Goal: Task Accomplishment & Management: Manage account settings

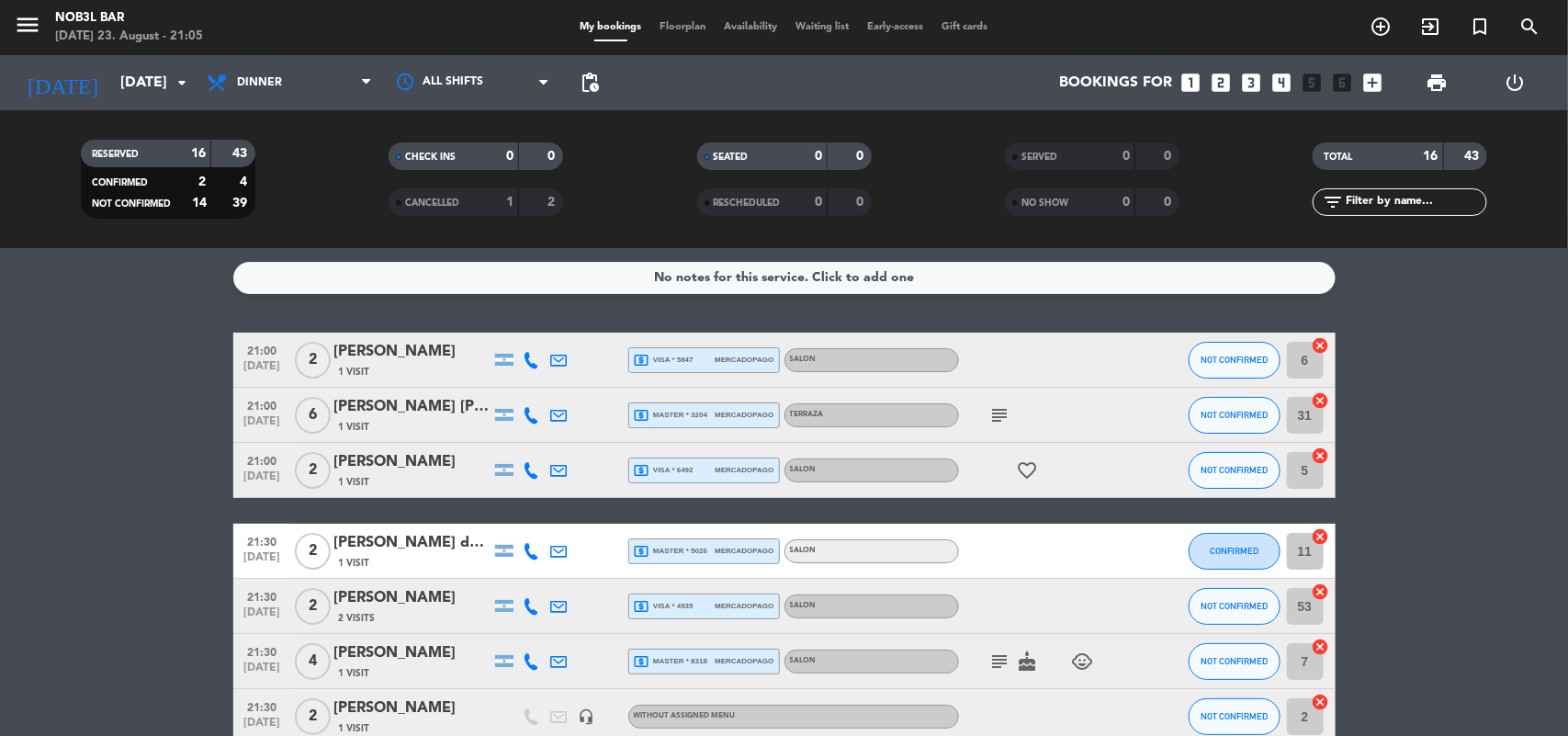
click at [701, 411] on span "local_atm master * 3204" at bounding box center [671, 416] width 74 height 17
click at [386, 473] on div "[PERSON_NAME]" at bounding box center [412, 462] width 156 height 24
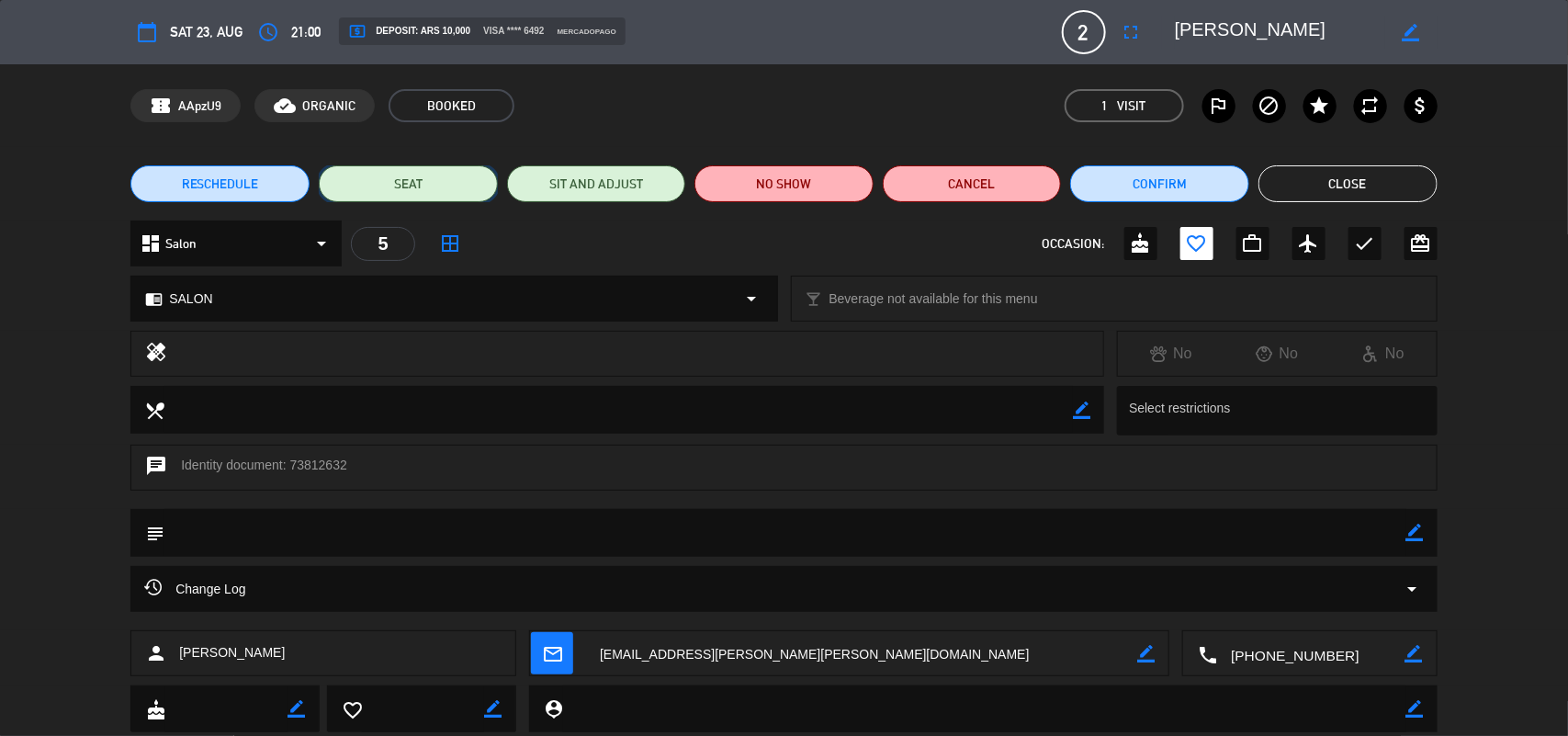
click at [416, 189] on button "SEAT" at bounding box center [408, 184] width 179 height 36
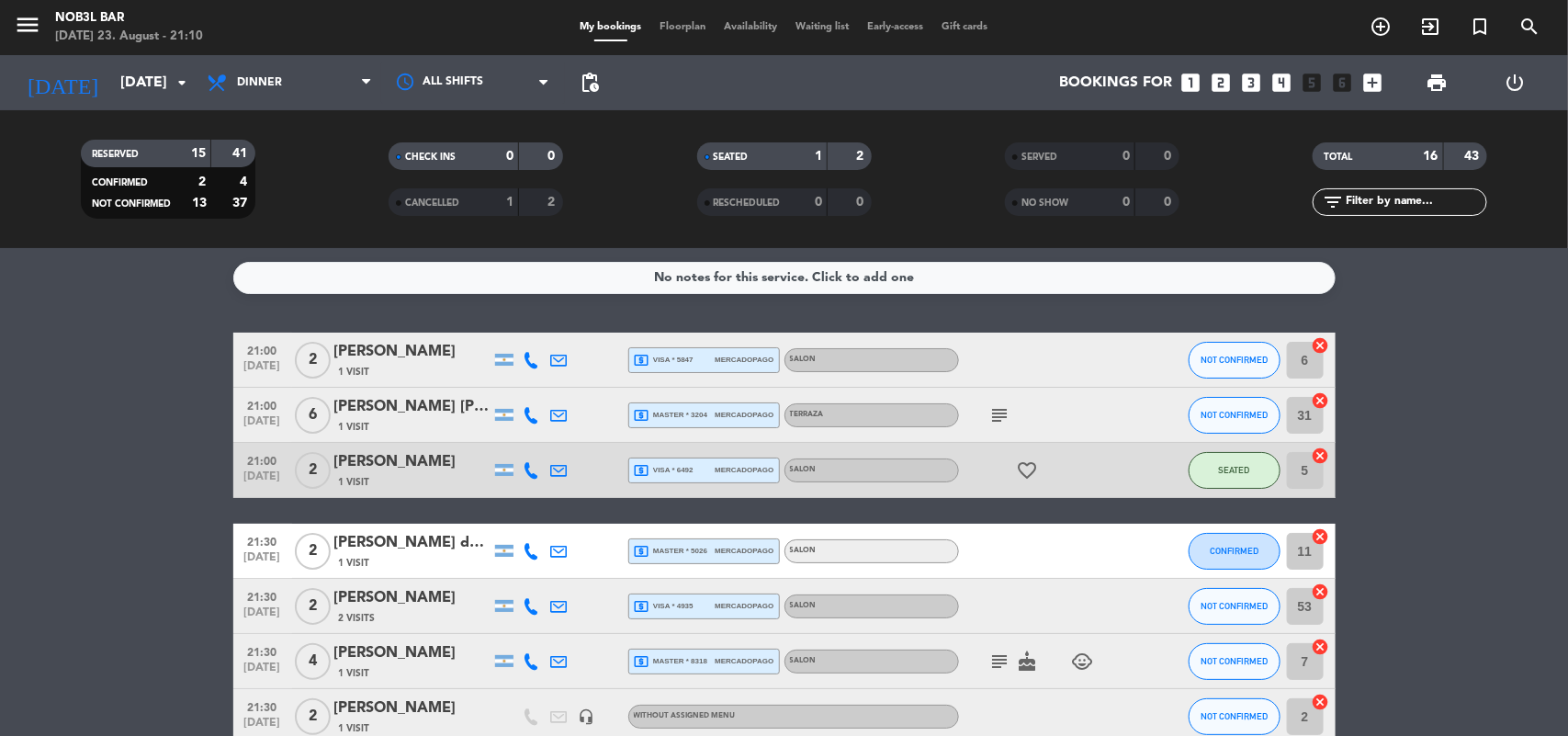
click at [411, 359] on div "[PERSON_NAME]" at bounding box center [412, 352] width 156 height 24
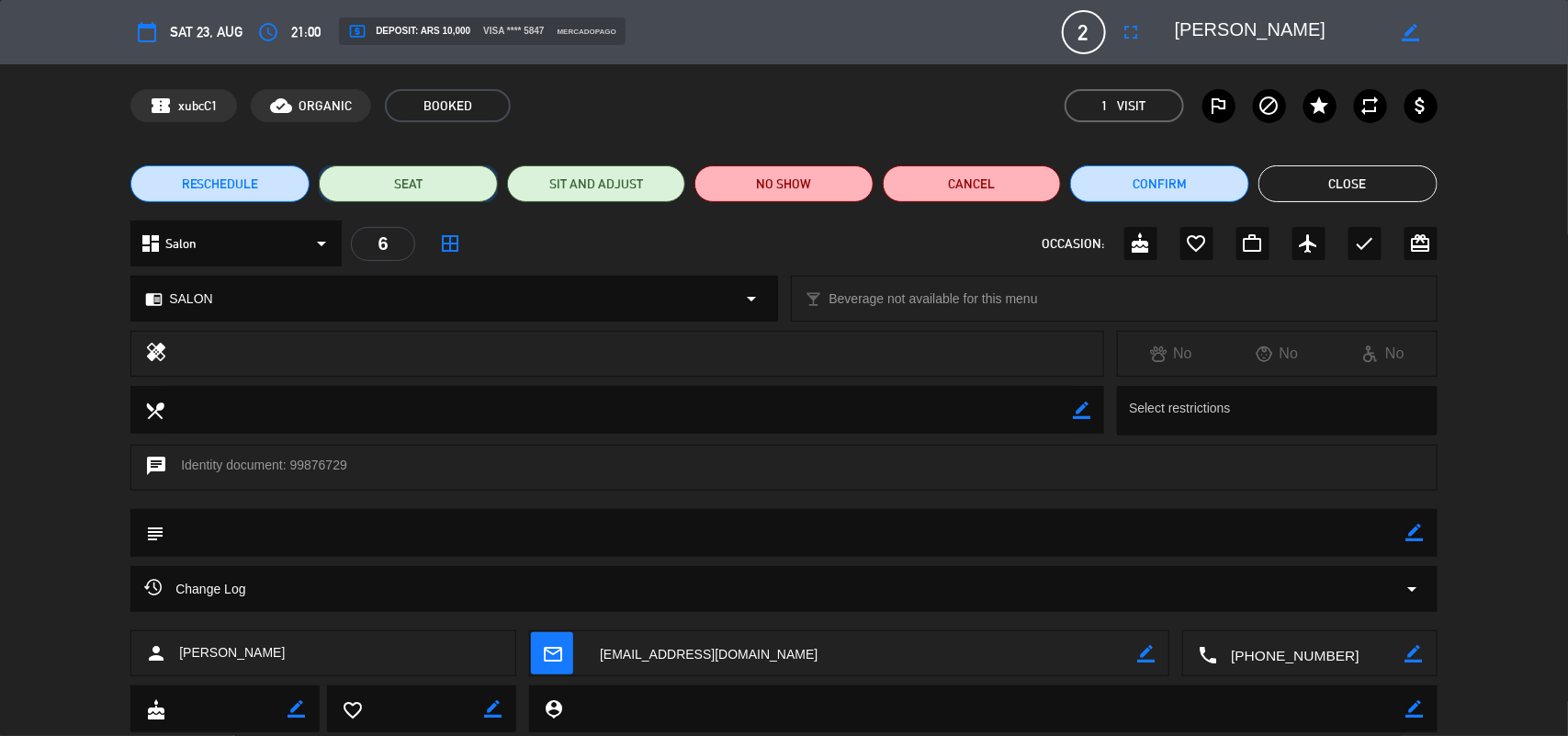
click at [434, 190] on button "SEAT" at bounding box center [408, 184] width 179 height 36
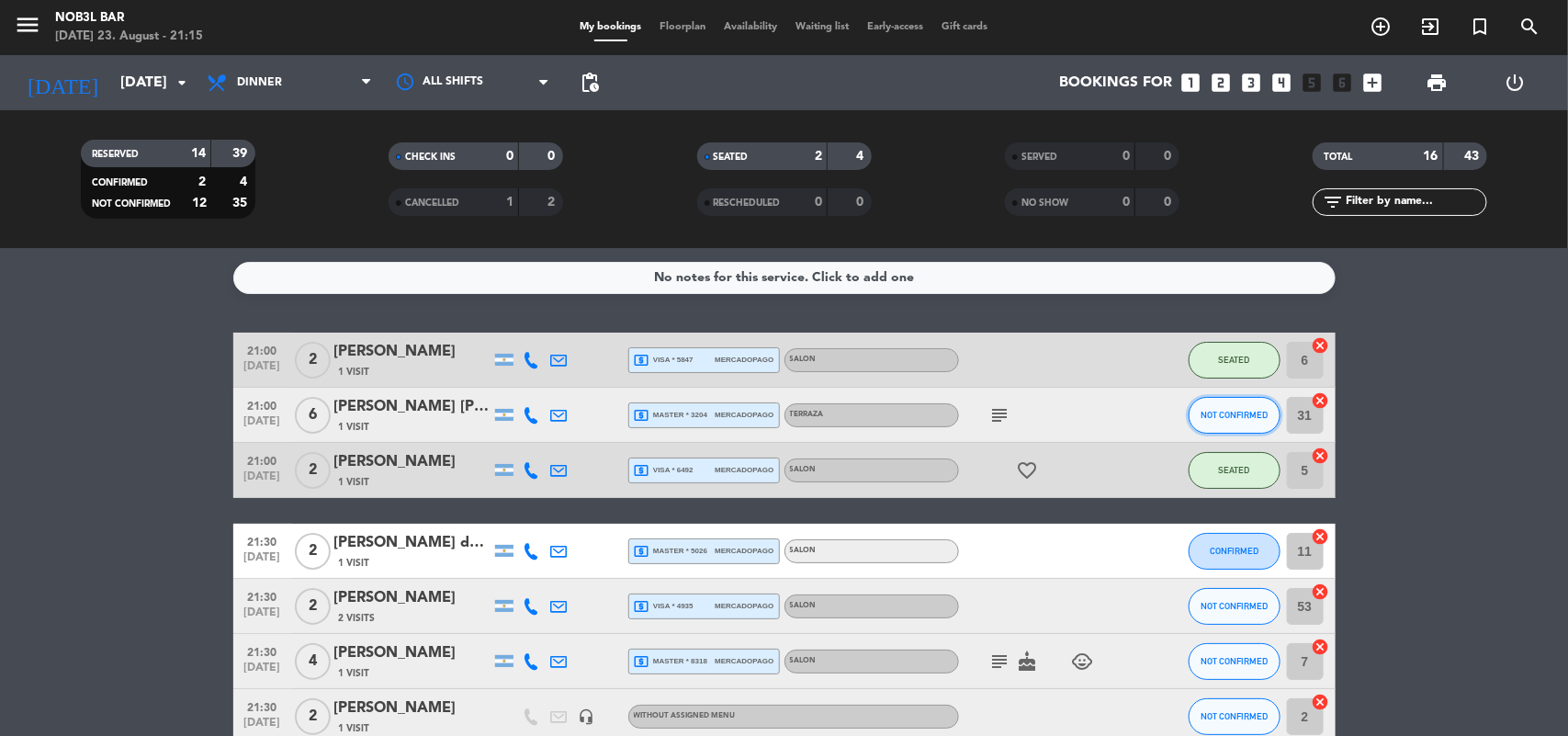
click at [1232, 416] on span "NOT CONFIRMED" at bounding box center [1234, 415] width 67 height 10
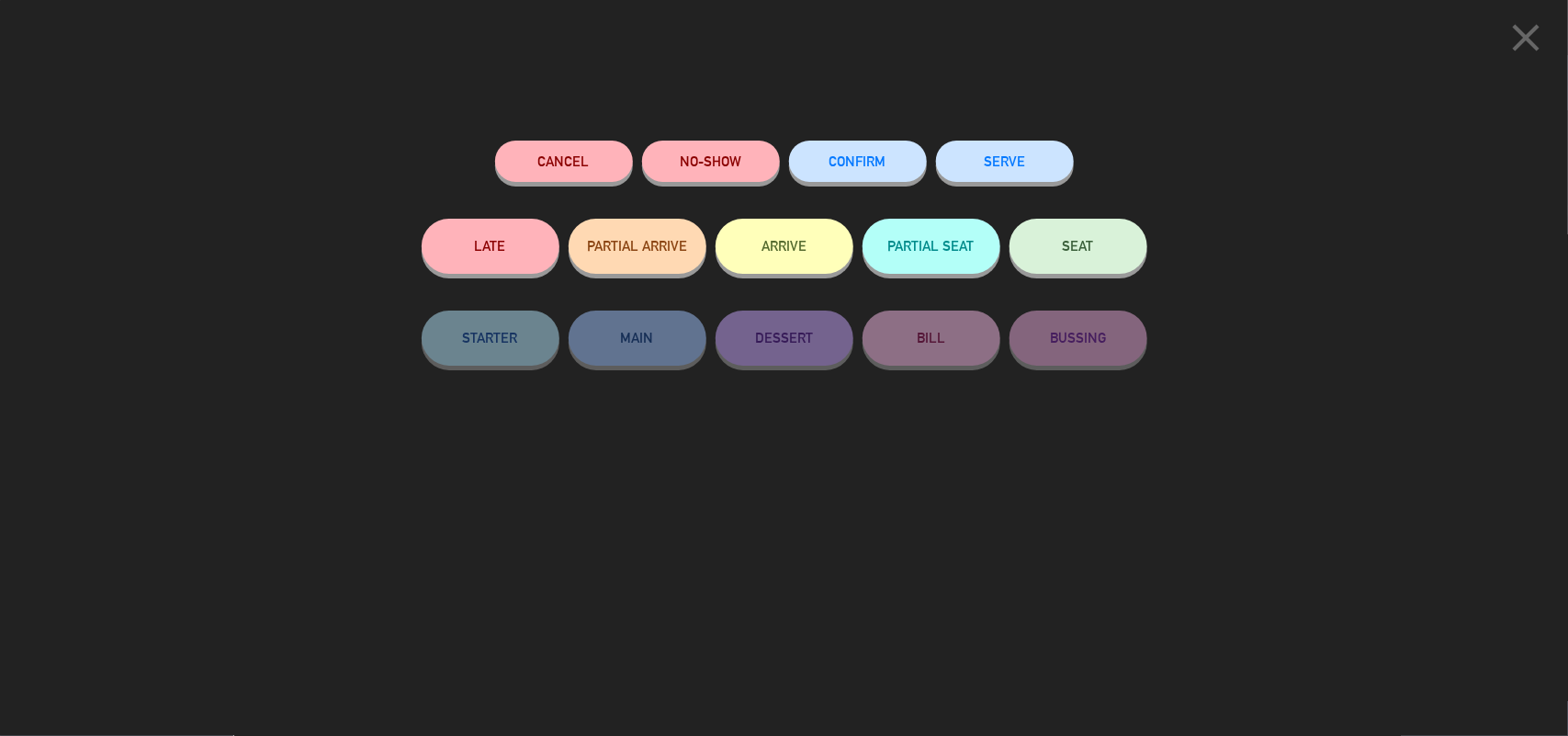
click at [1543, 37] on icon "close" at bounding box center [1525, 37] width 46 height 46
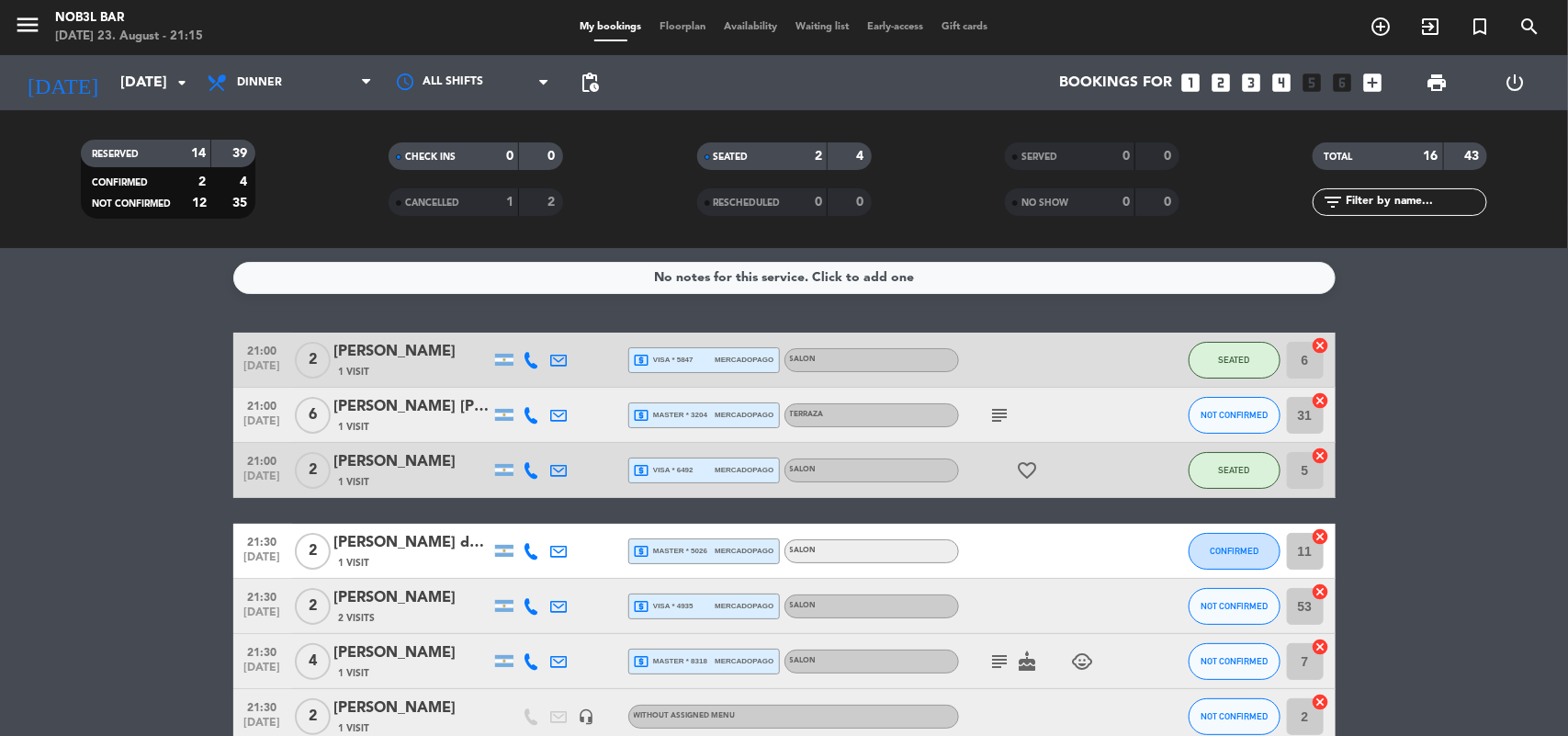
click at [678, 407] on span "local_atm master * 3204" at bounding box center [671, 416] width 74 height 17
click at [1217, 425] on button "NOT CONFIRMED" at bounding box center [1234, 415] width 92 height 36
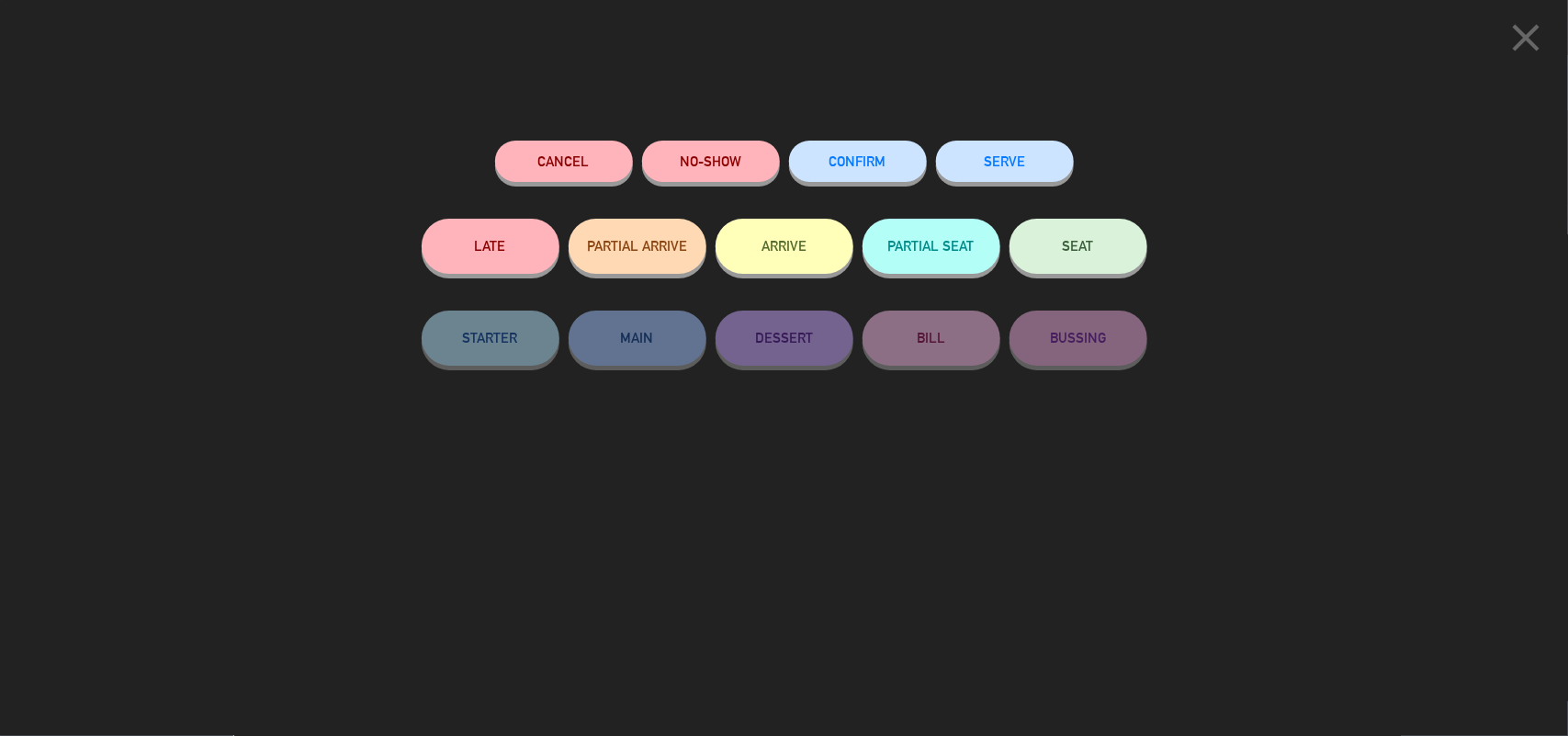
click at [1049, 259] on button "SEAT" at bounding box center [1078, 246] width 138 height 55
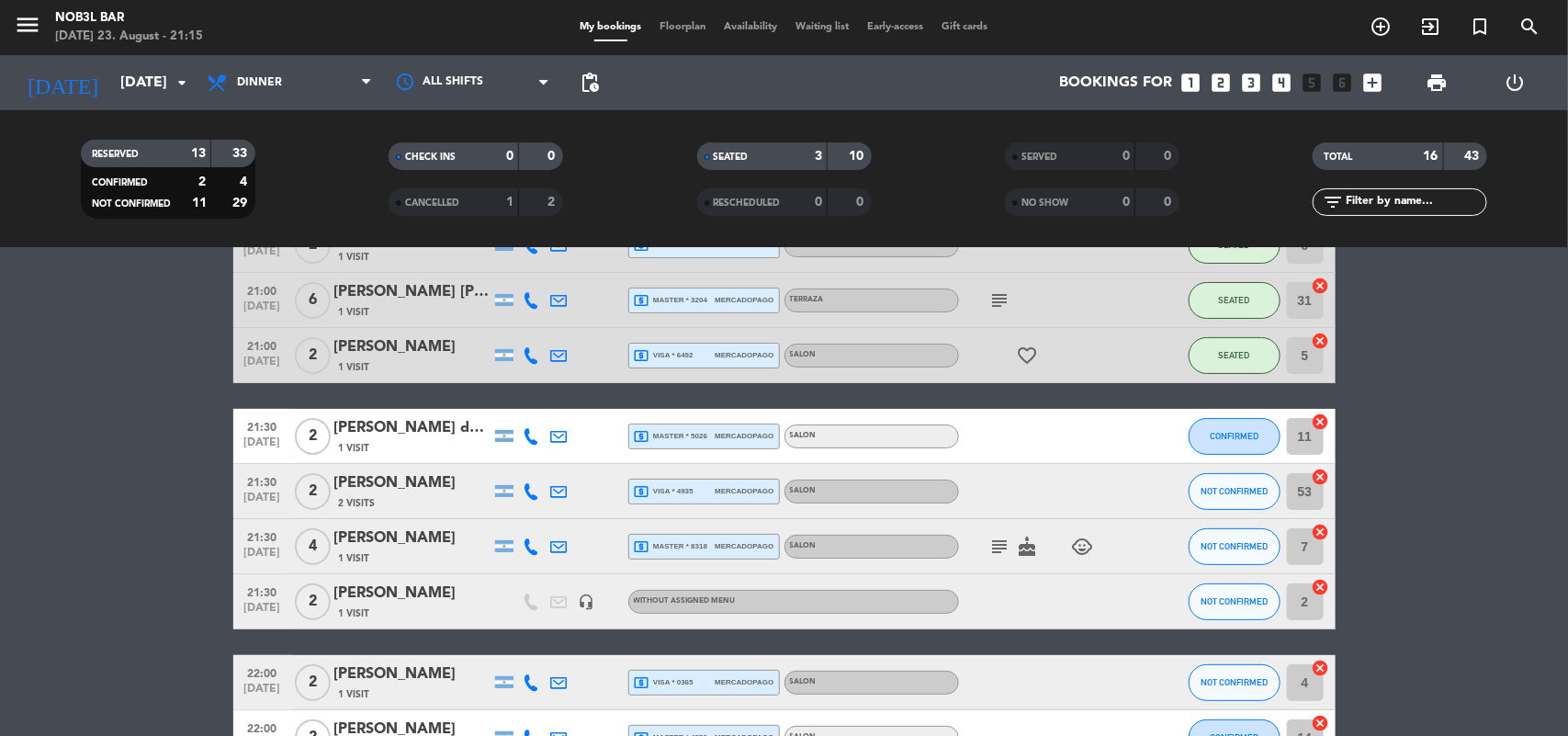
scroll to position [230, 0]
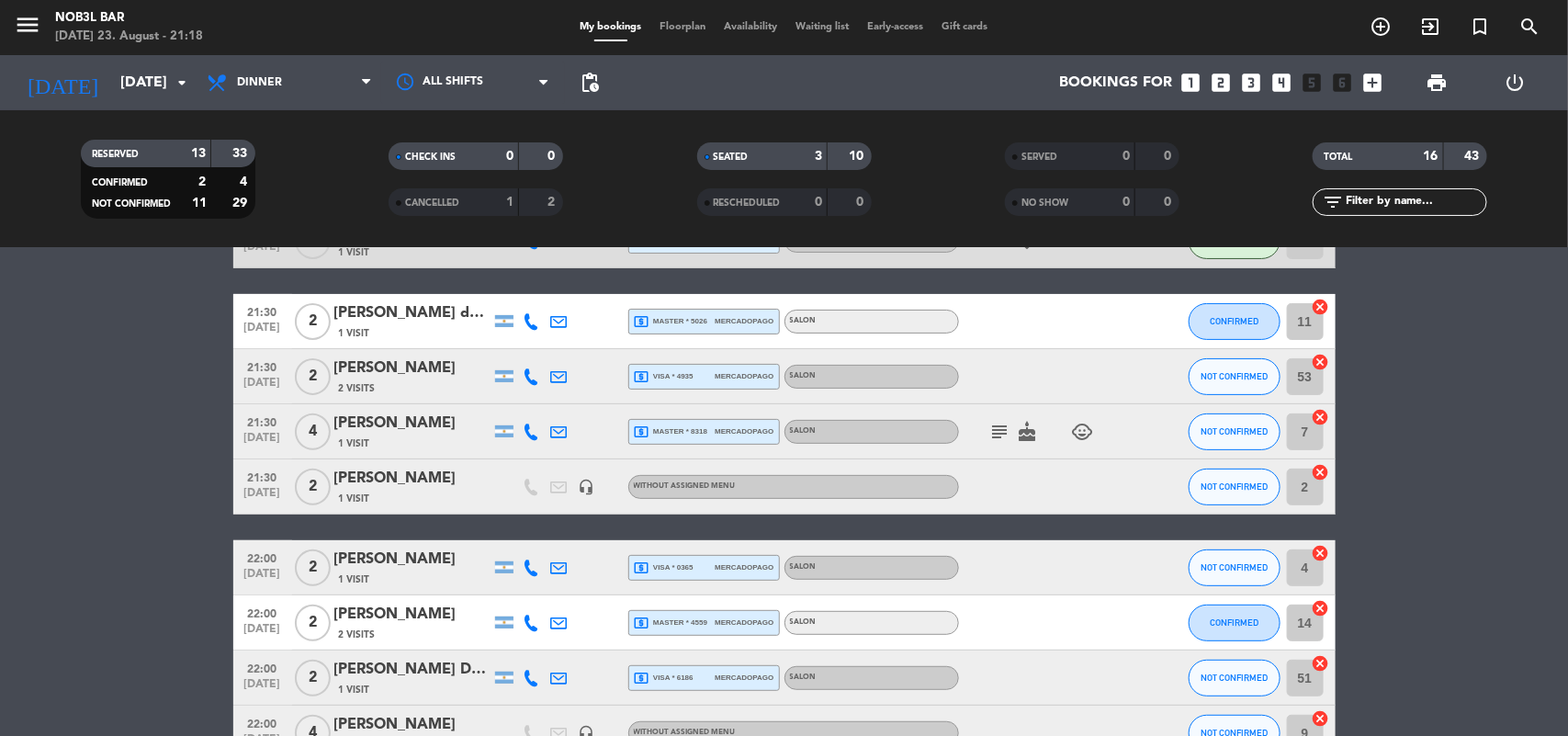
click at [1084, 434] on icon "child_care" at bounding box center [1083, 432] width 22 height 22
click at [407, 424] on div "[PERSON_NAME]" at bounding box center [412, 424] width 156 height 24
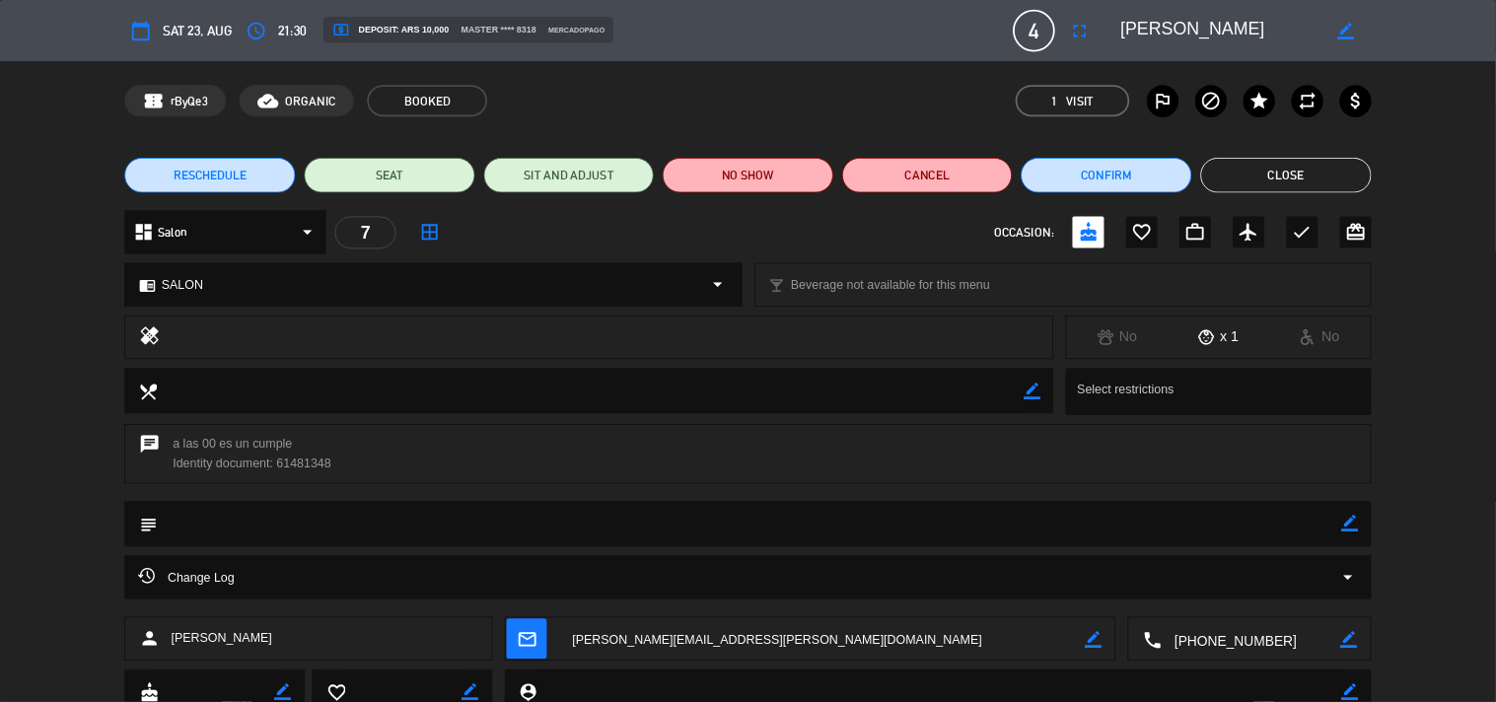
scroll to position [72, 0]
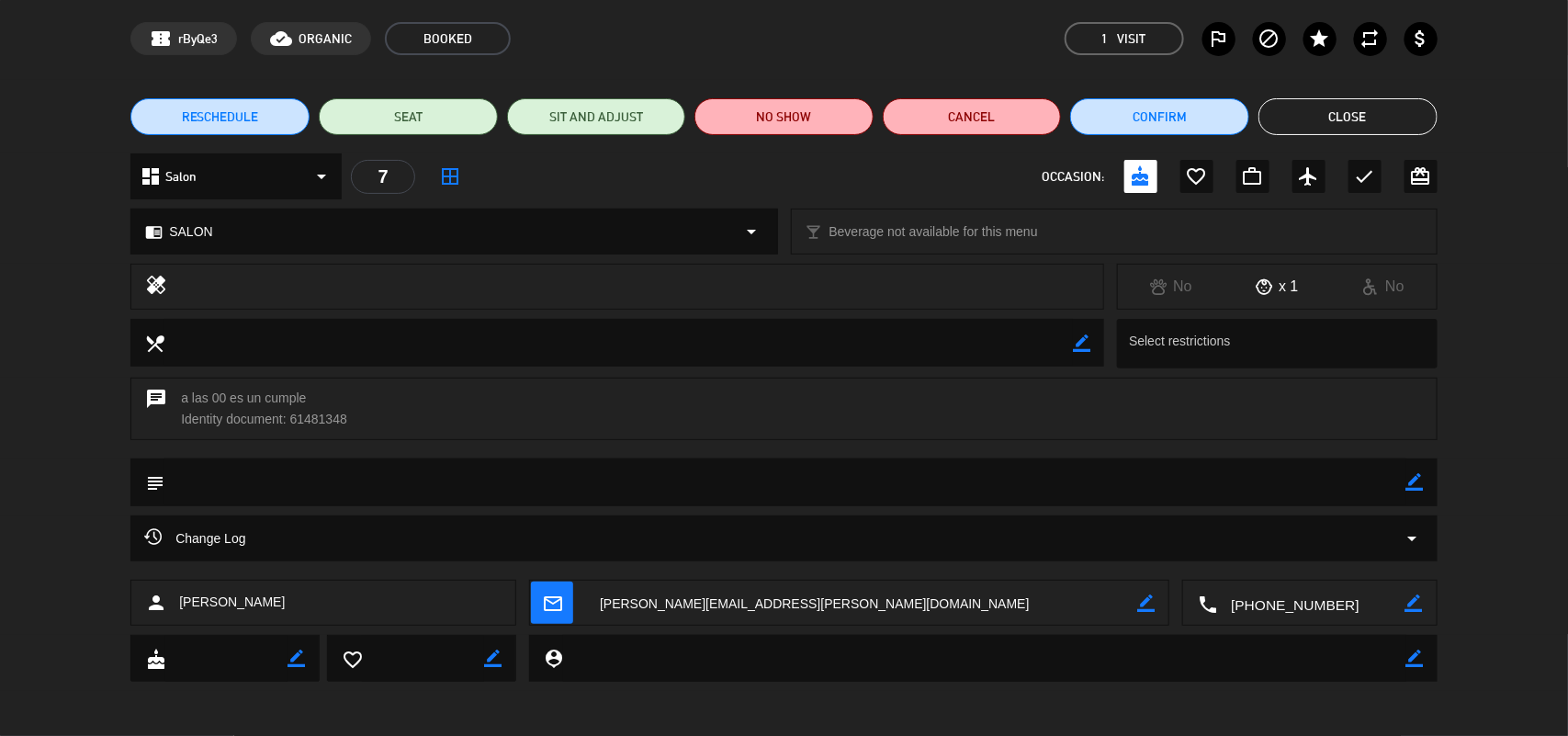
click at [1295, 280] on div "x 1" at bounding box center [1277, 287] width 106 height 24
click at [1263, 281] on icon at bounding box center [1264, 287] width 17 height 17
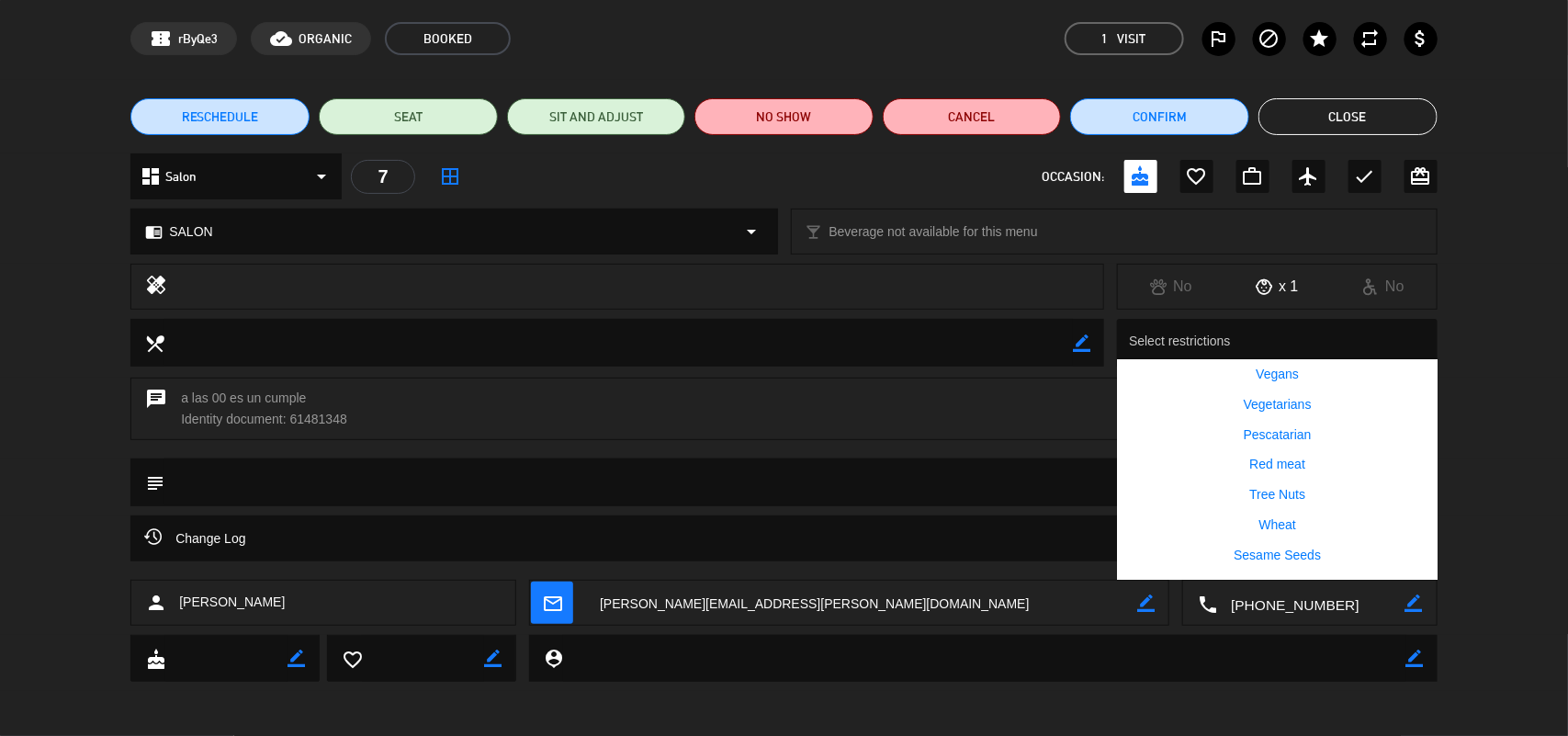
click at [1245, 336] on div at bounding box center [1280, 343] width 313 height 34
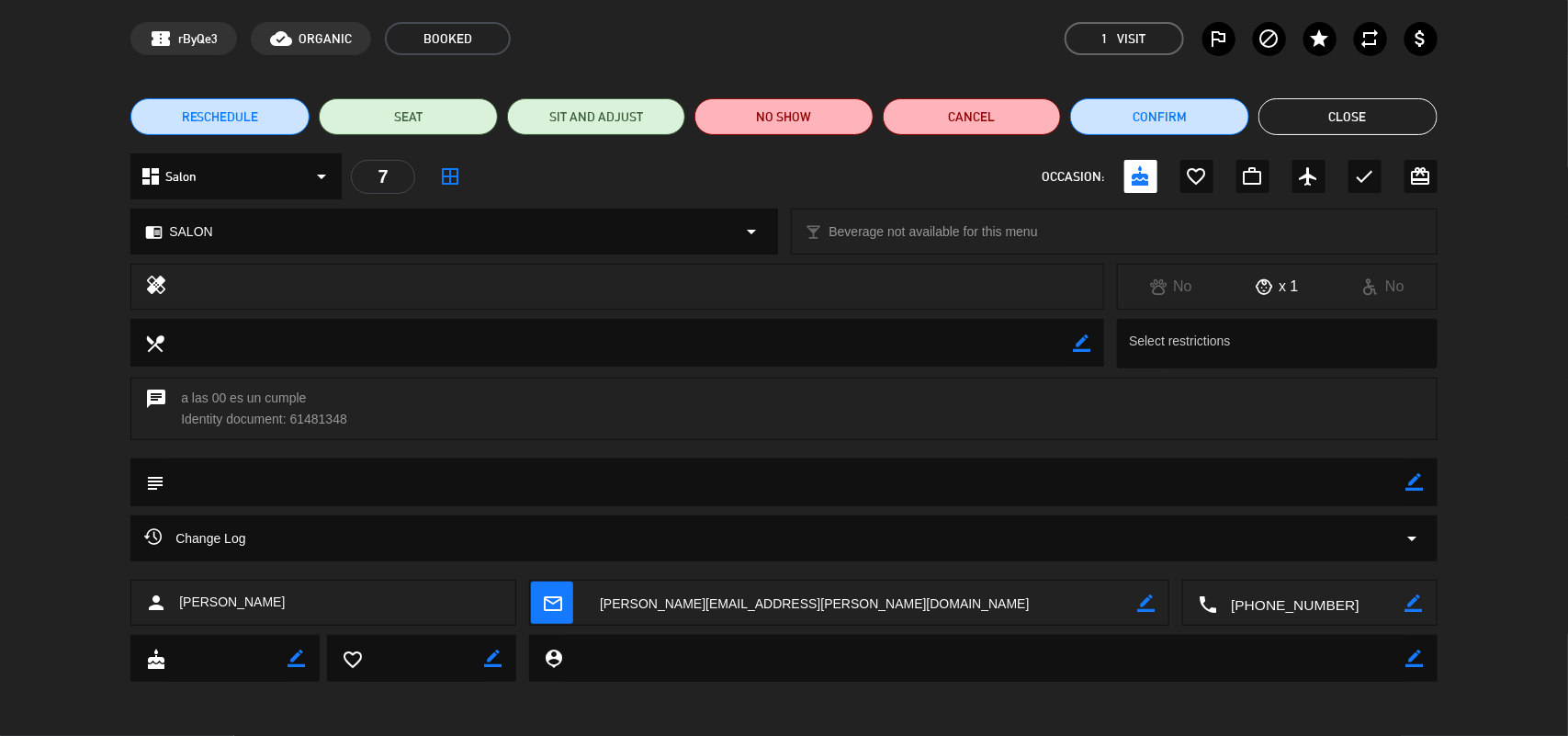
click at [1541, 347] on div "local_dining border_color Select restrictions" at bounding box center [784, 348] width 1568 height 59
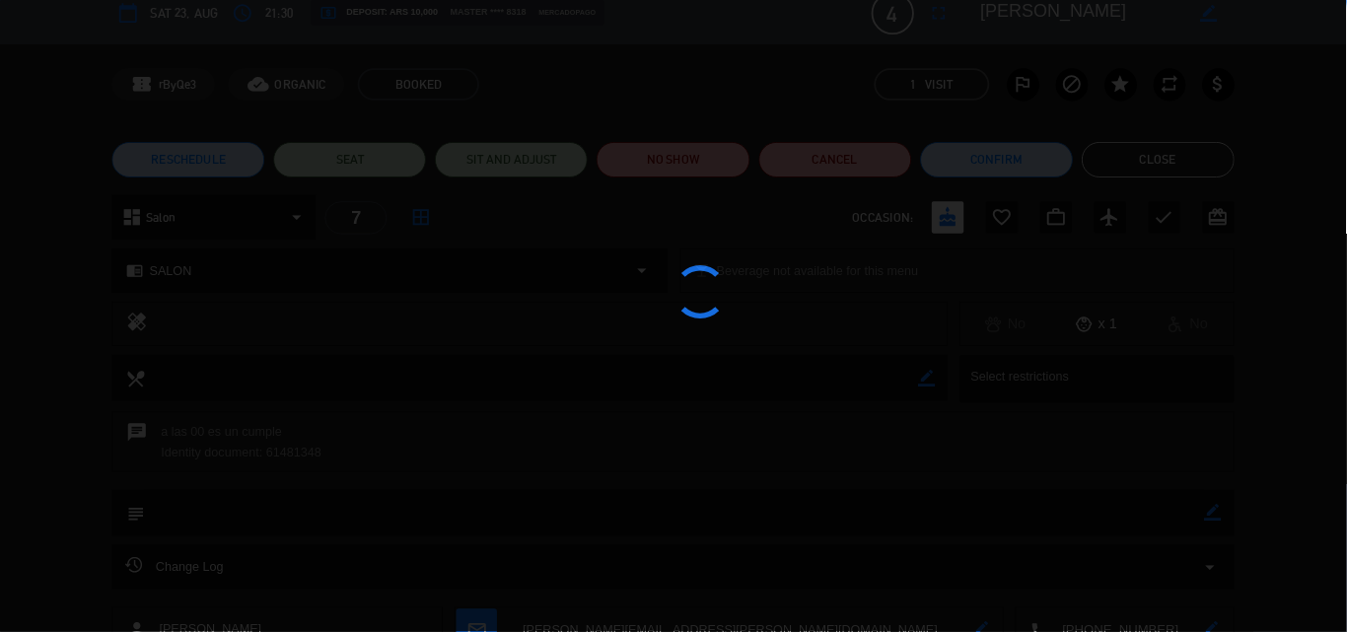
scroll to position [20, 0]
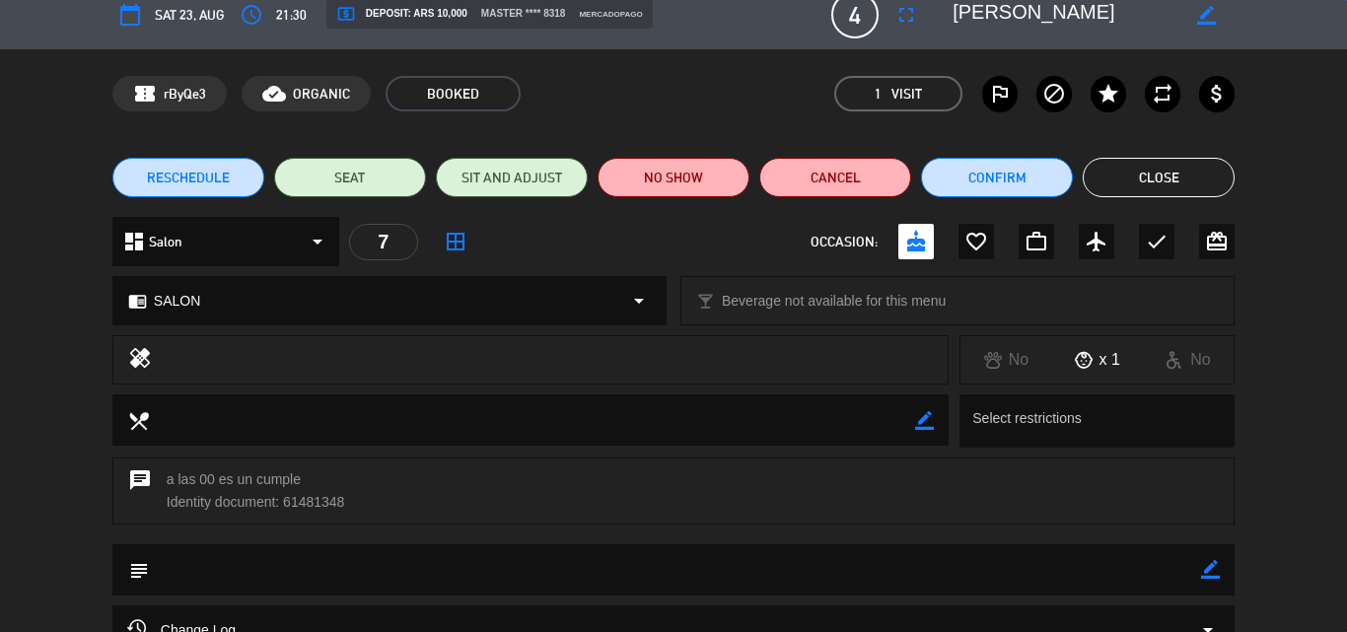
click at [1286, 246] on div "dashboard Salon arrow_drop_down 7 border_all OCCASION: cake favorite_border wor…" at bounding box center [673, 251] width 1347 height 69
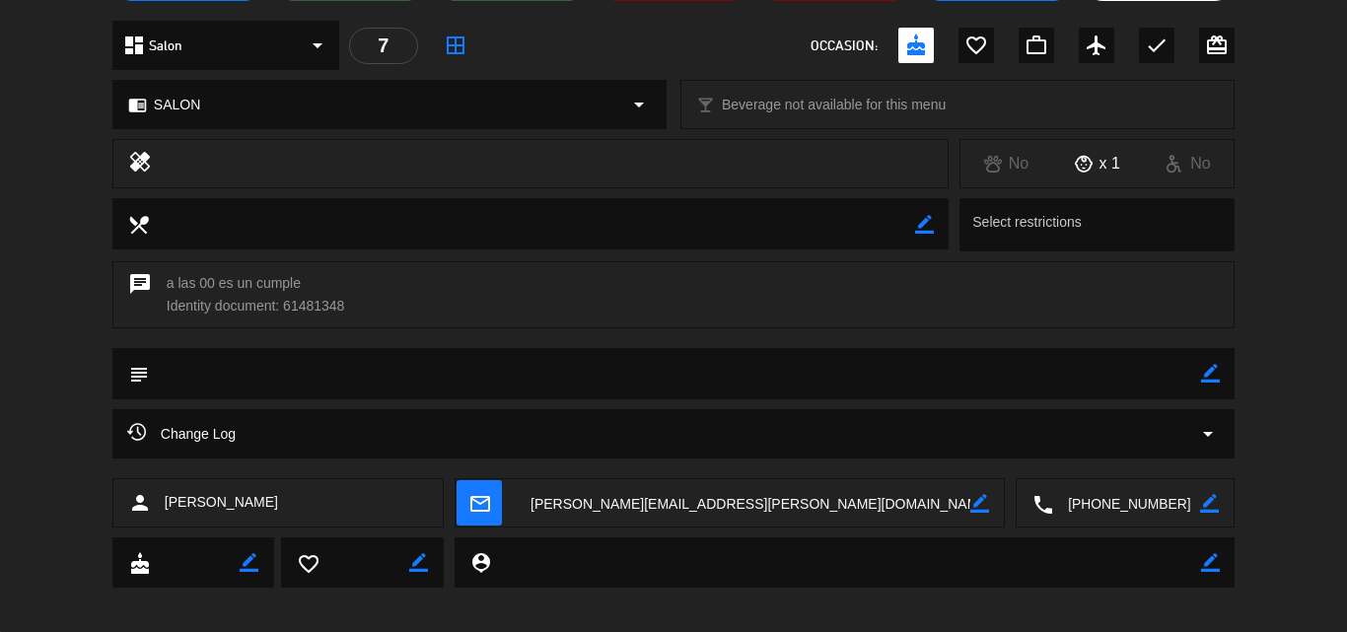
scroll to position [217, 0]
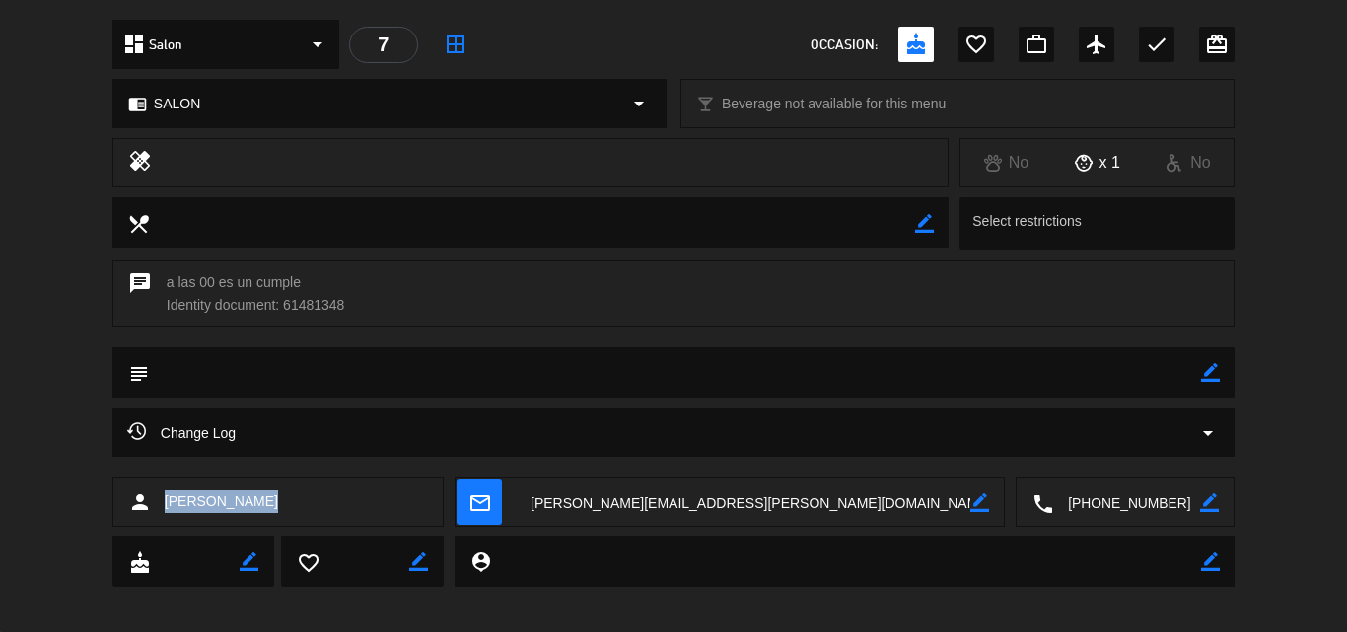
drag, startPoint x: 260, startPoint y: 501, endPoint x: 166, endPoint y: 499, distance: 94.7
click at [166, 499] on div "person [PERSON_NAME]" at bounding box center [277, 501] width 331 height 49
click at [1299, 285] on div "chat a las 00 es un cumple Identity document: 61481348" at bounding box center [673, 303] width 1347 height 87
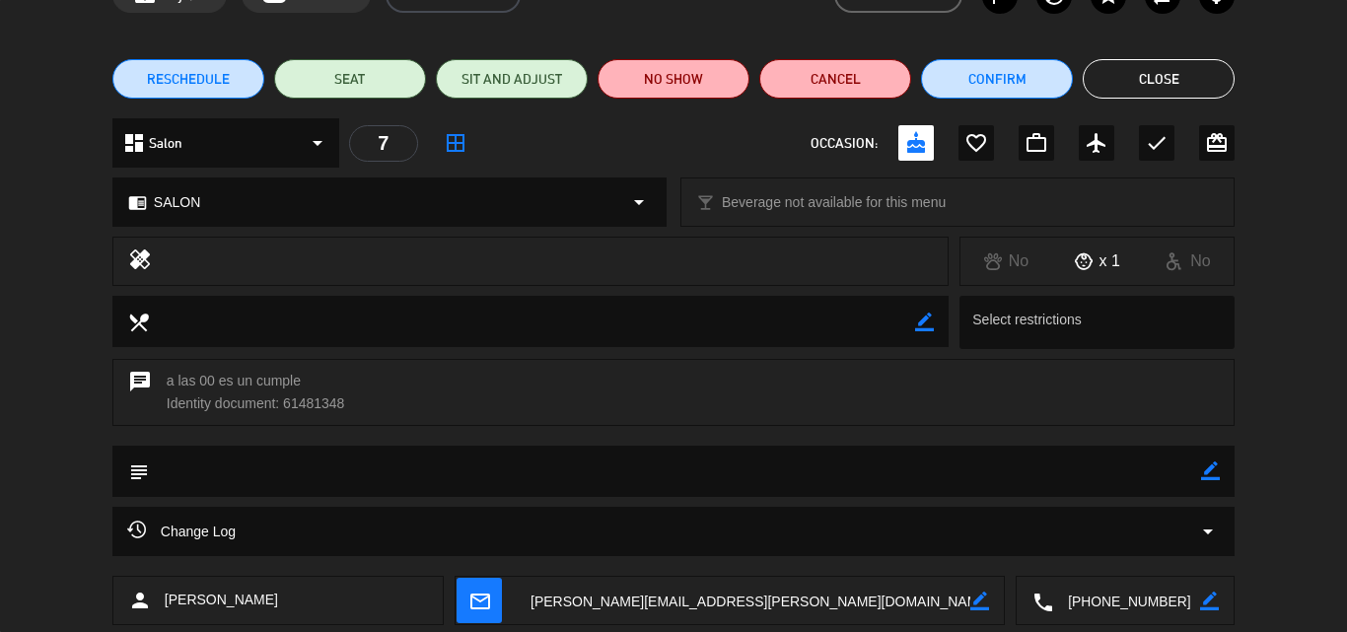
scroll to position [20, 0]
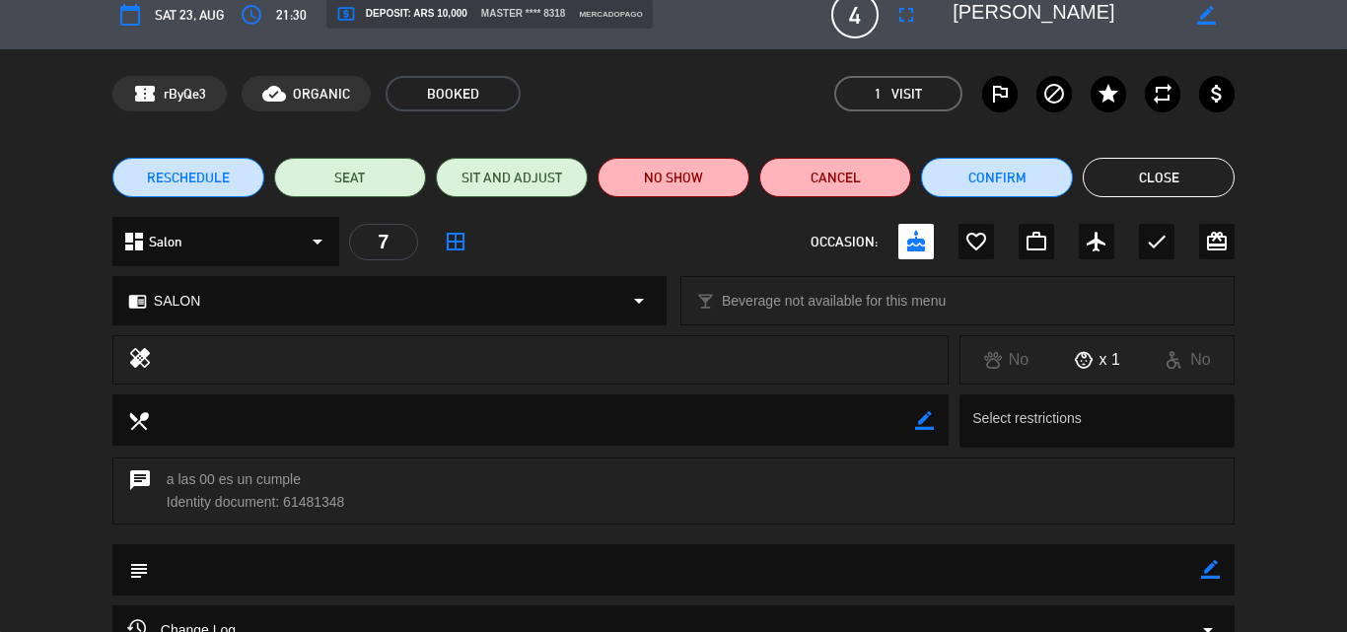
click at [1323, 324] on div "chrome_reader_mode SALON arrow_drop_down local_bar Beverage not available for t…" at bounding box center [673, 310] width 1347 height 49
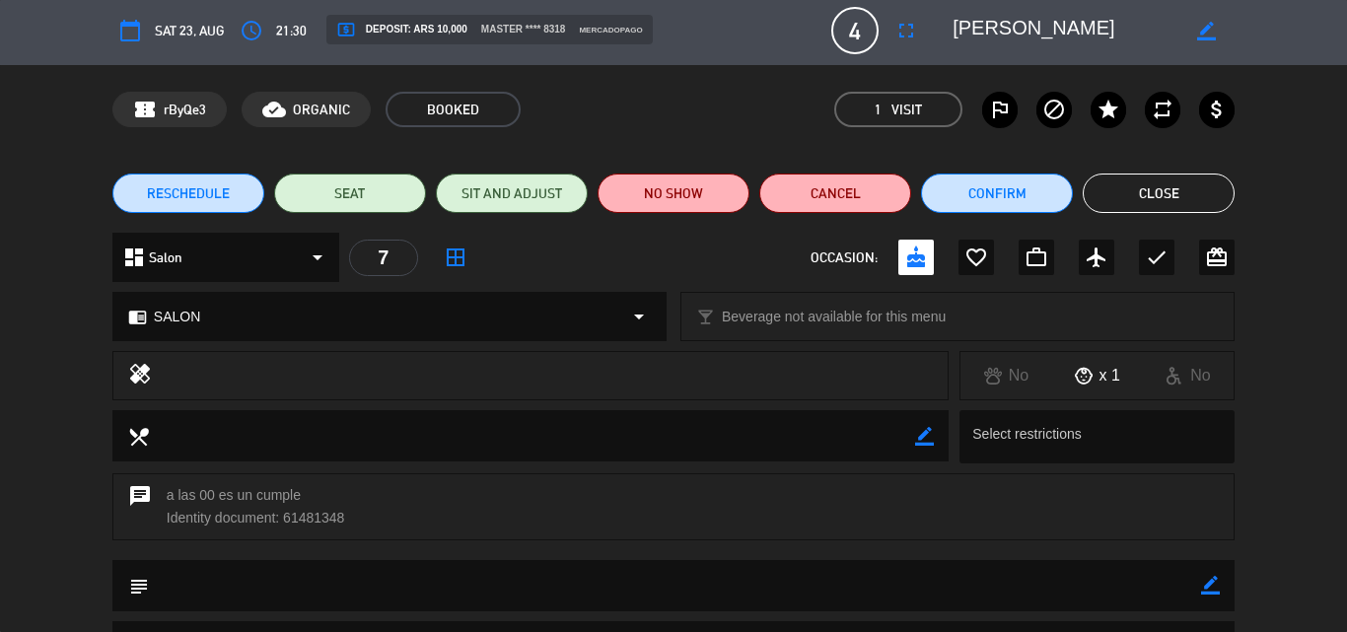
scroll to position [0, 0]
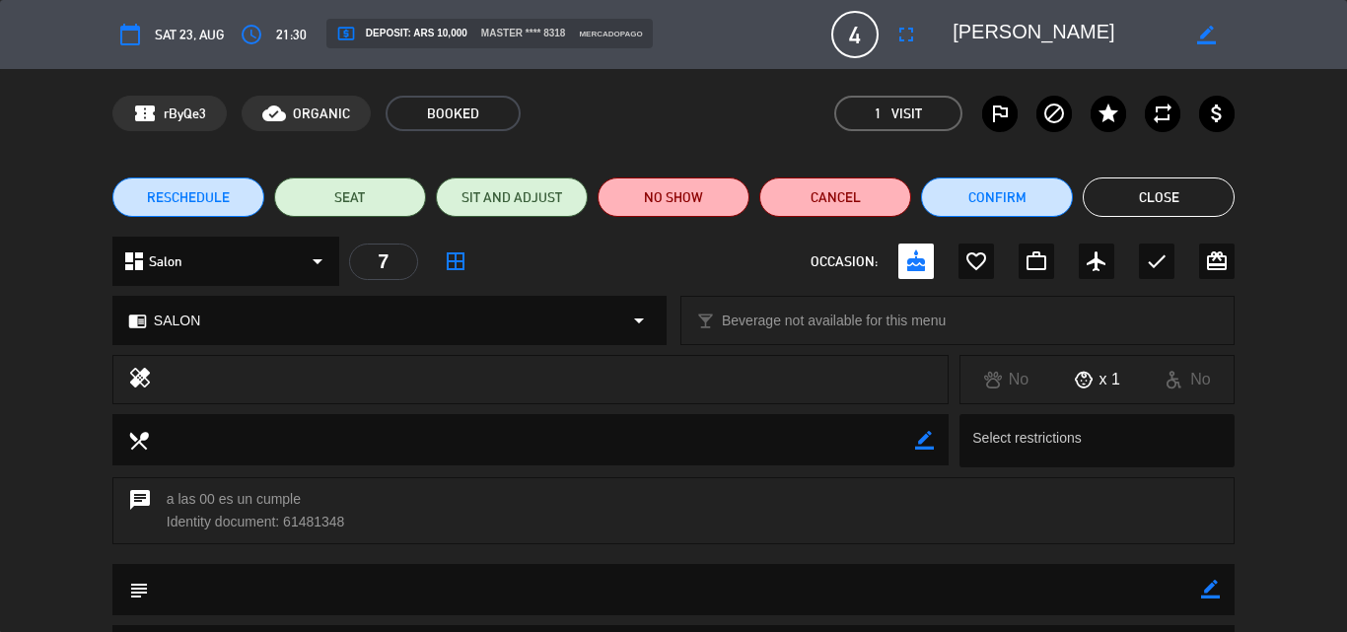
click at [1135, 192] on button "Close" at bounding box center [1159, 197] width 152 height 39
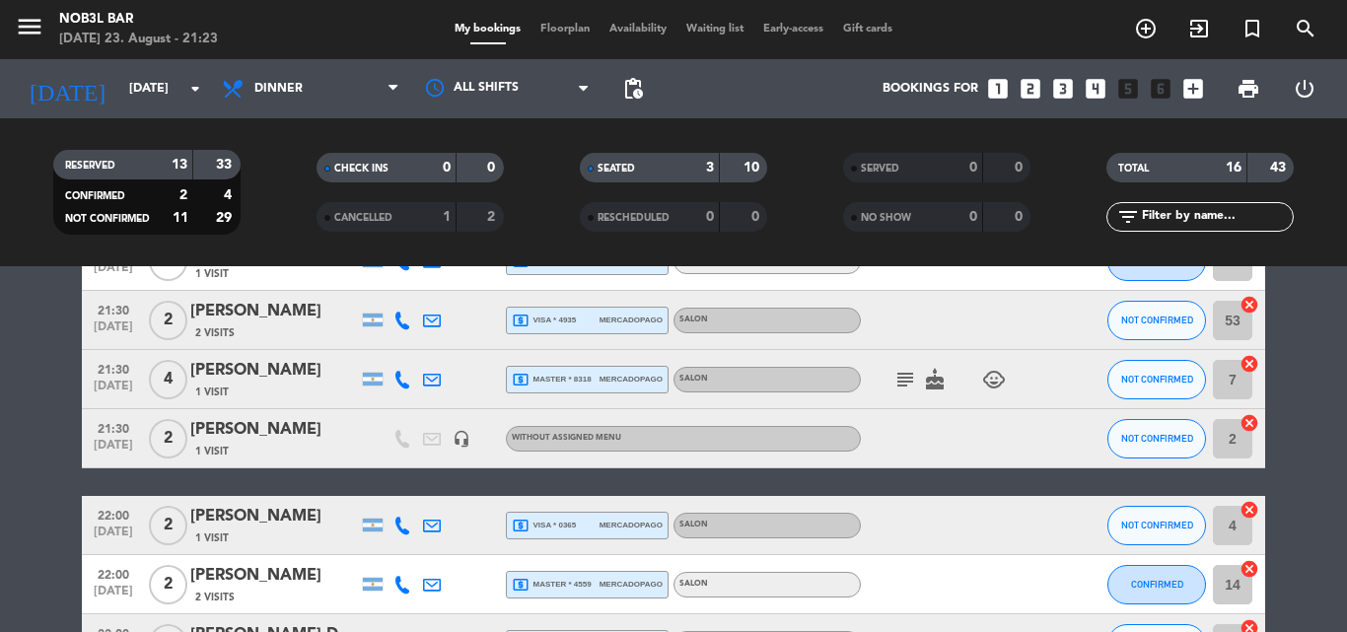
scroll to position [296, 0]
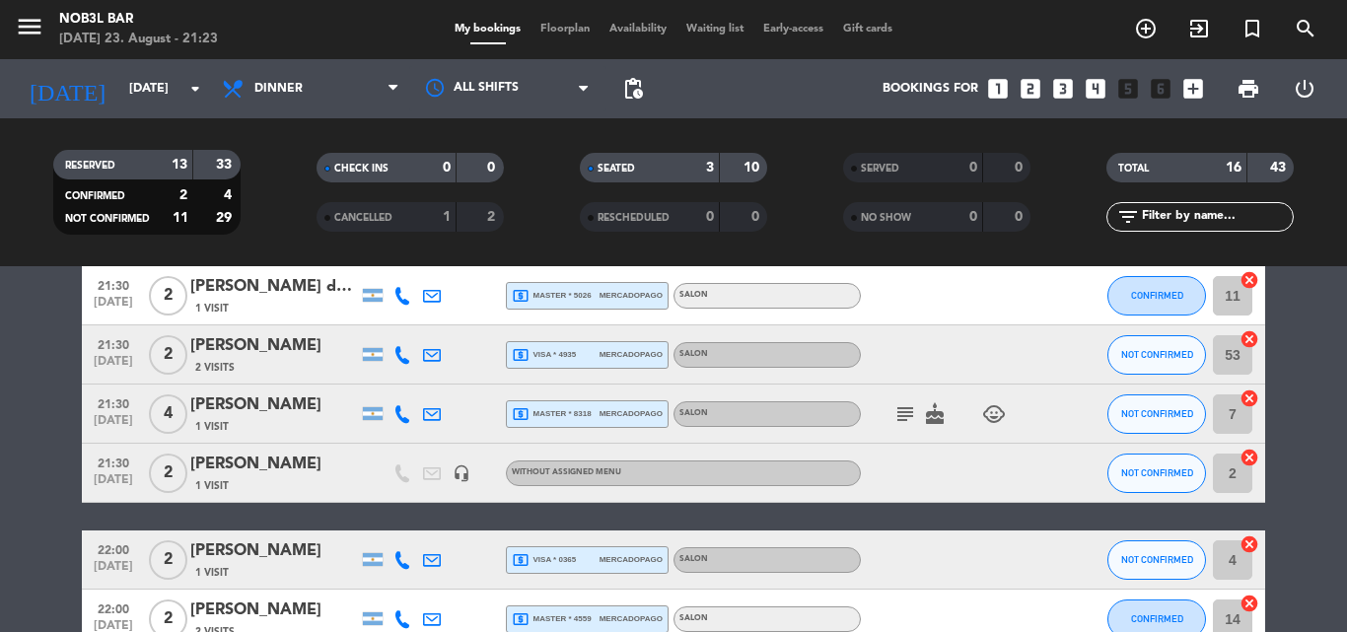
click at [911, 414] on icon "subject" at bounding box center [906, 414] width 24 height 24
click at [910, 412] on icon "subject" at bounding box center [906, 414] width 24 height 24
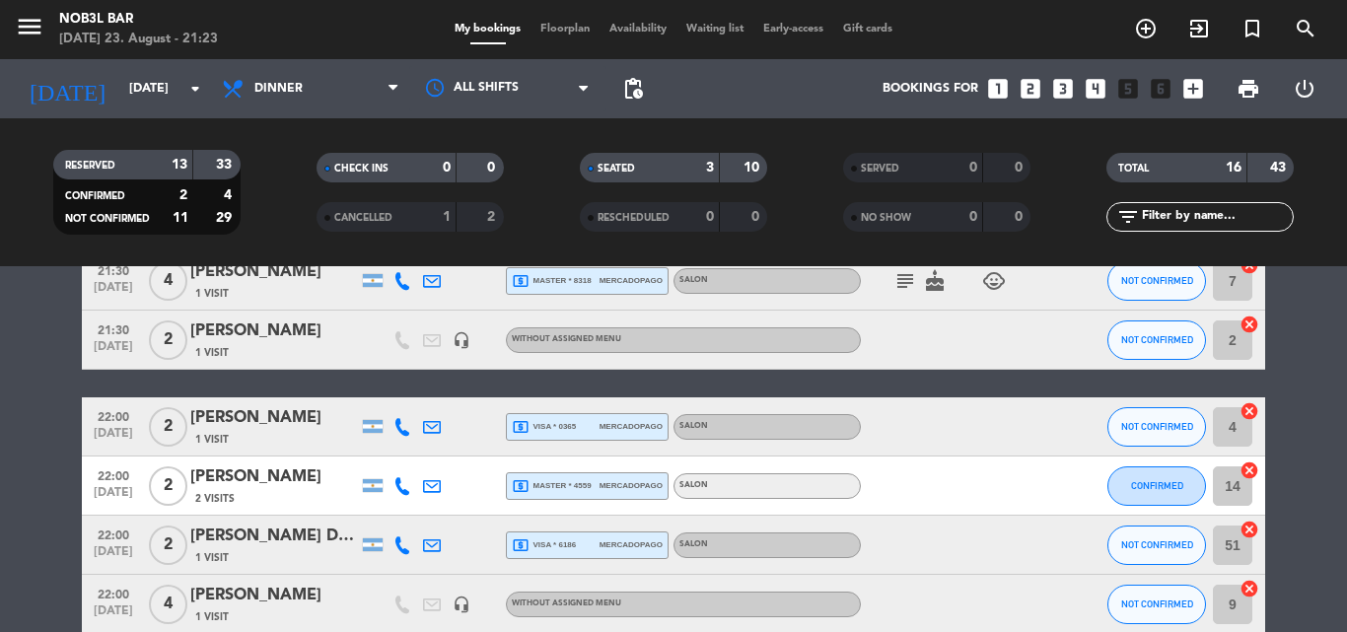
scroll to position [395, 0]
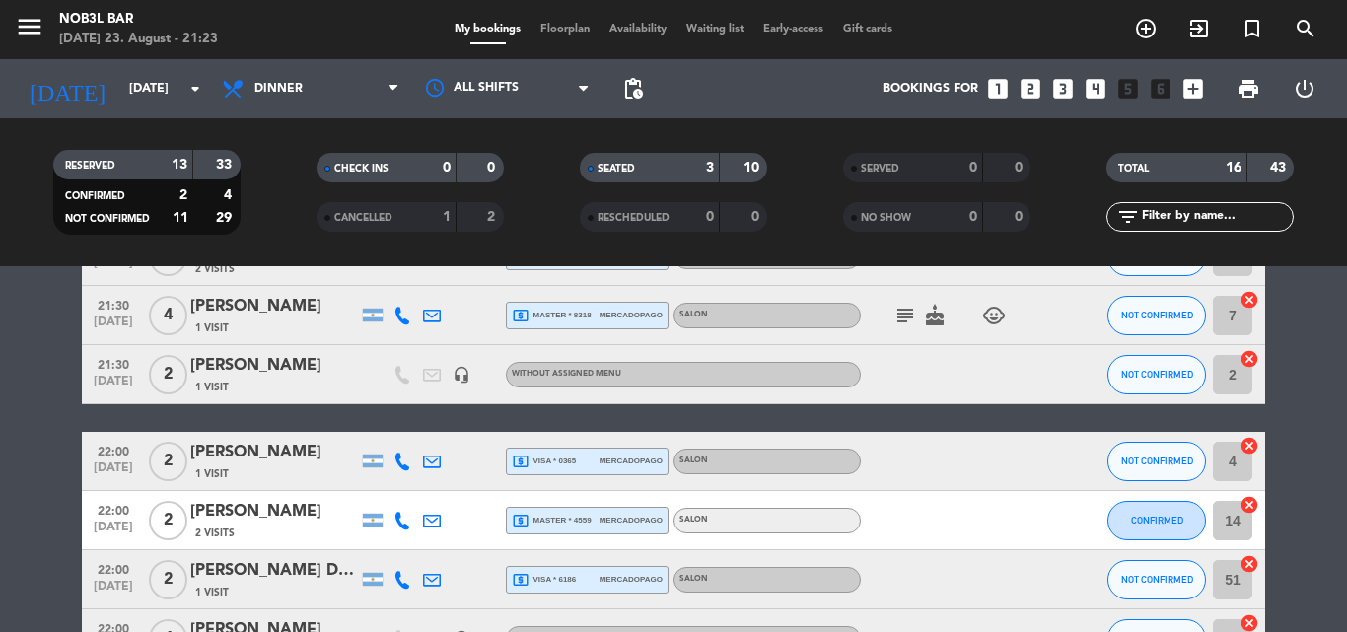
click at [290, 442] on div "[PERSON_NAME]" at bounding box center [274, 453] width 168 height 26
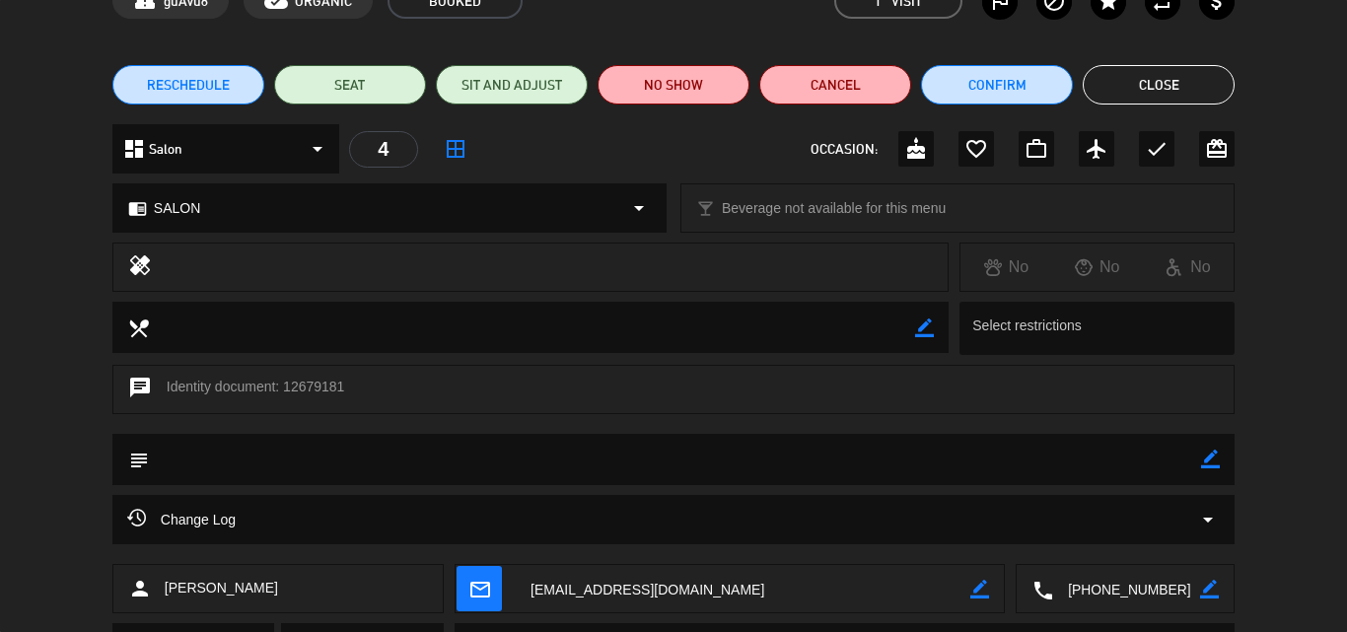
scroll to position [0, 0]
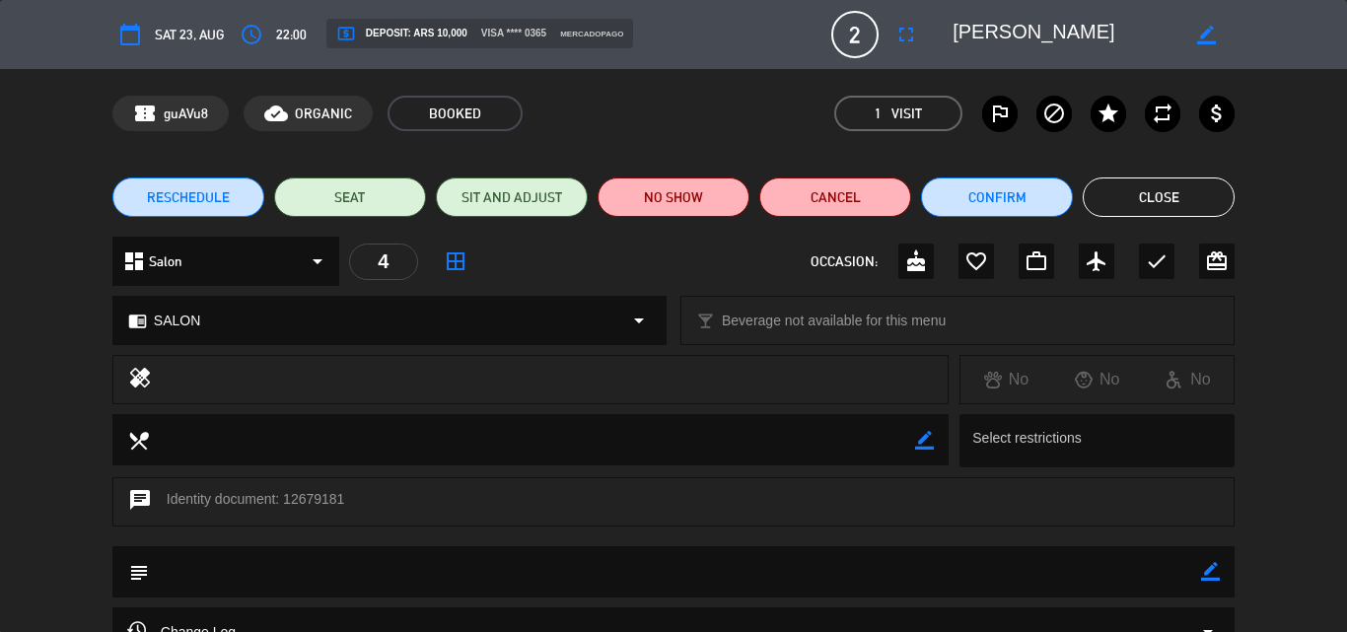
click at [1191, 193] on button "Close" at bounding box center [1159, 197] width 152 height 39
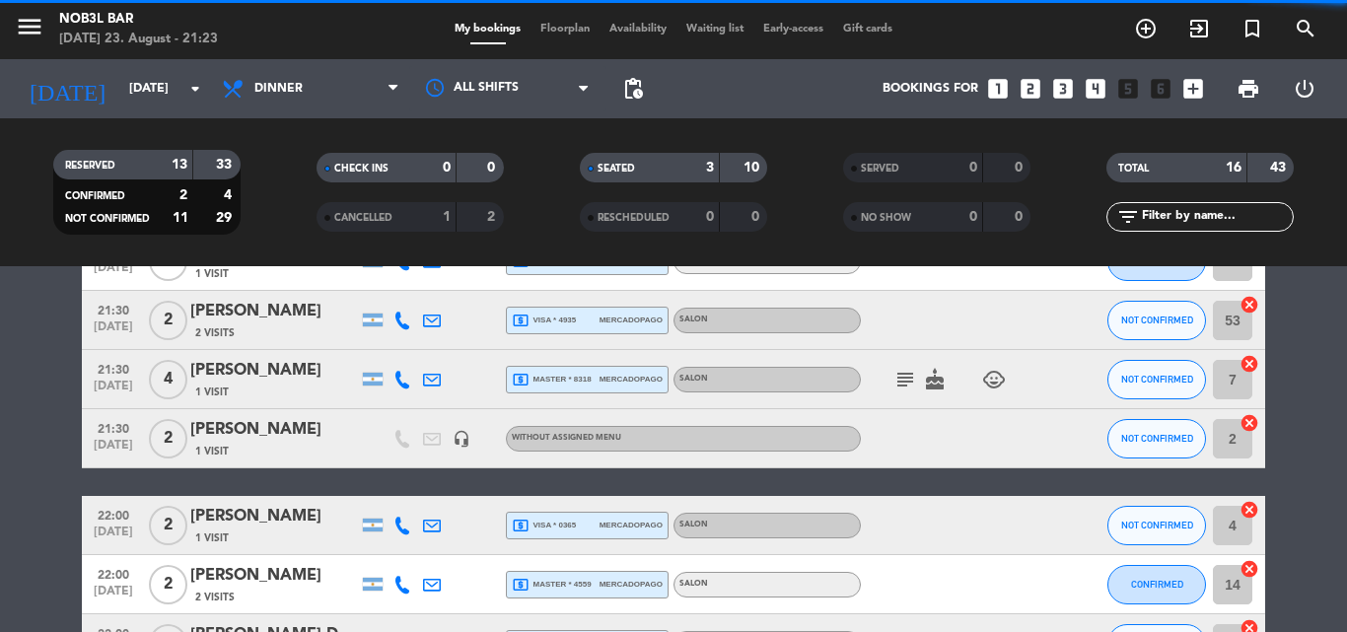
scroll to position [296, 0]
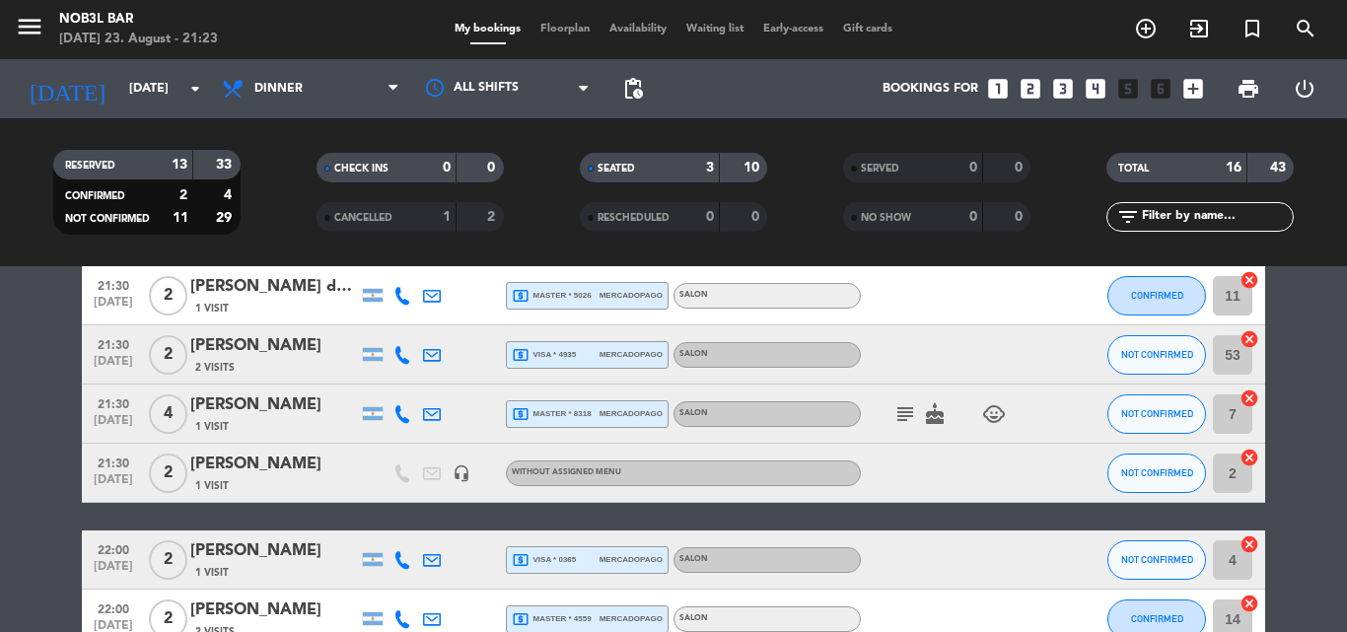
click at [247, 546] on div "[PERSON_NAME]" at bounding box center [274, 552] width 168 height 26
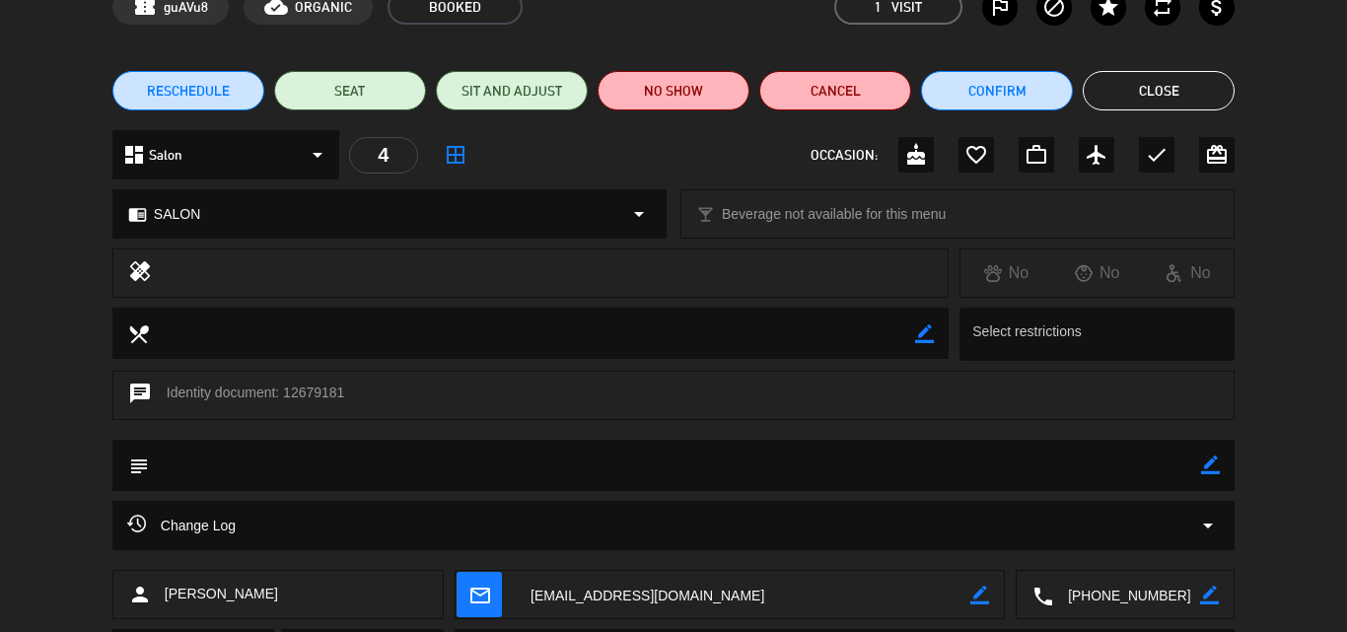
scroll to position [0, 0]
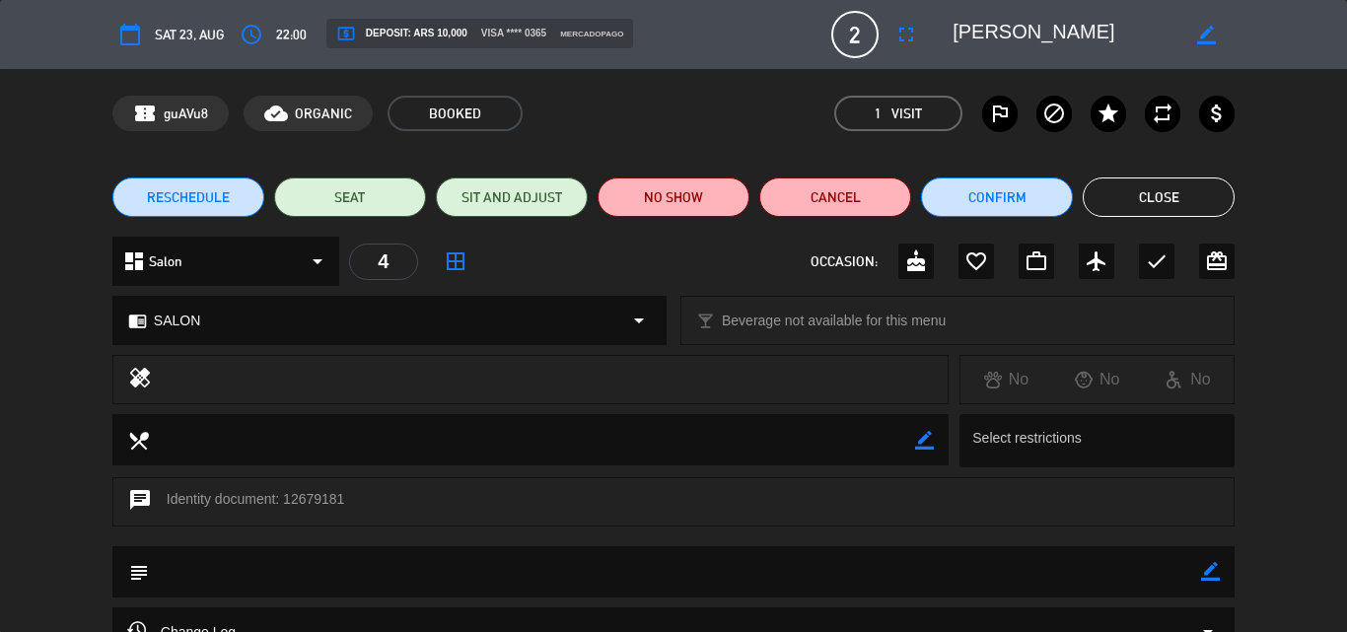
click at [1181, 200] on button "Close" at bounding box center [1159, 197] width 152 height 39
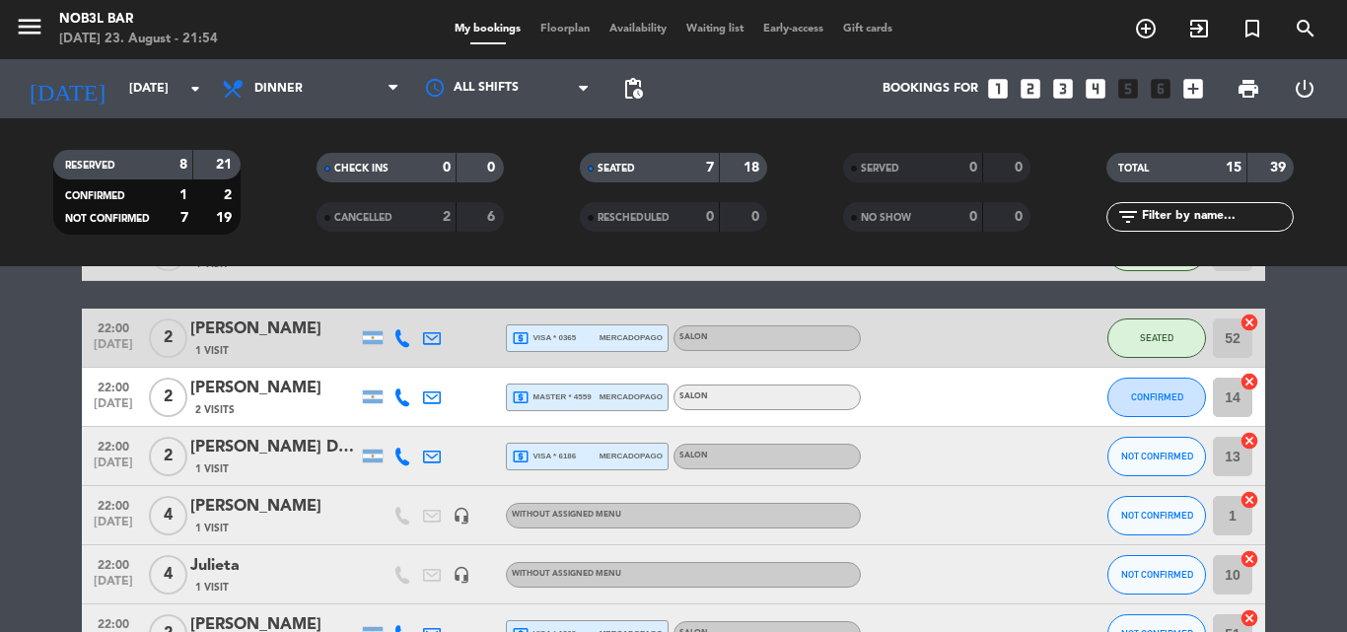
scroll to position [493, 0]
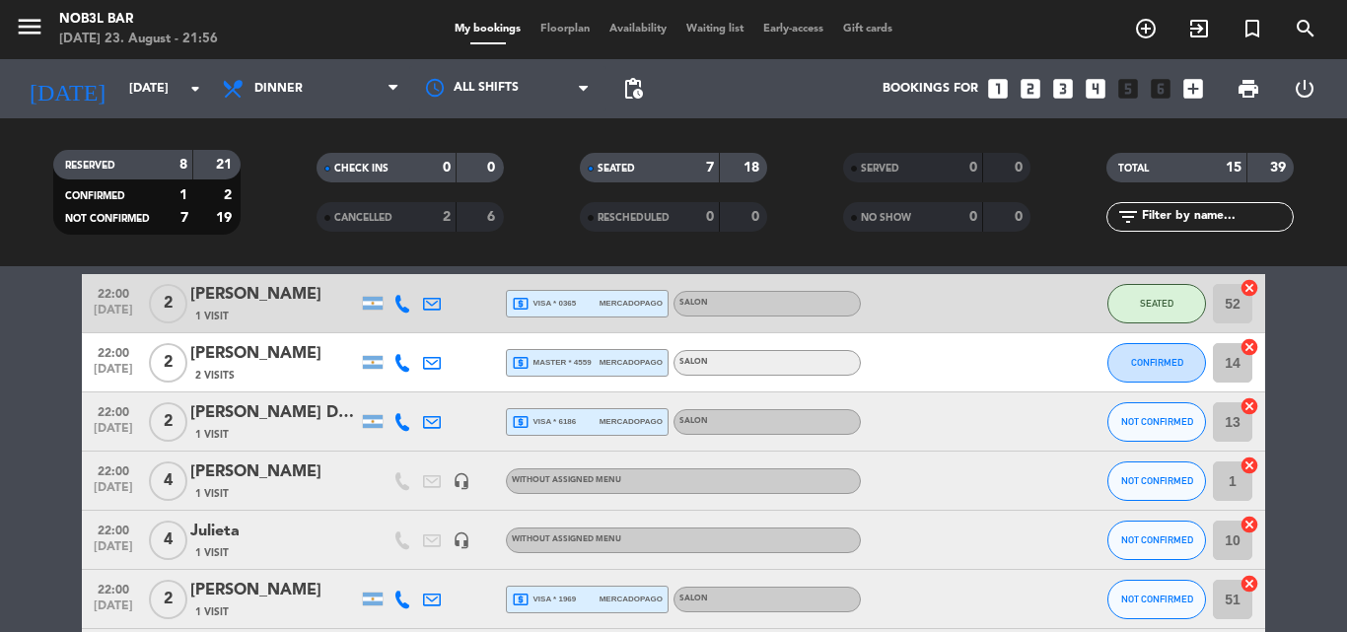
click at [1309, 377] on bookings-row "21:00 [DATE] 2 [PERSON_NAME] amas 1 Visit local_atm visa * 5847 mercadopago SAL…" at bounding box center [673, 335] width 1347 height 943
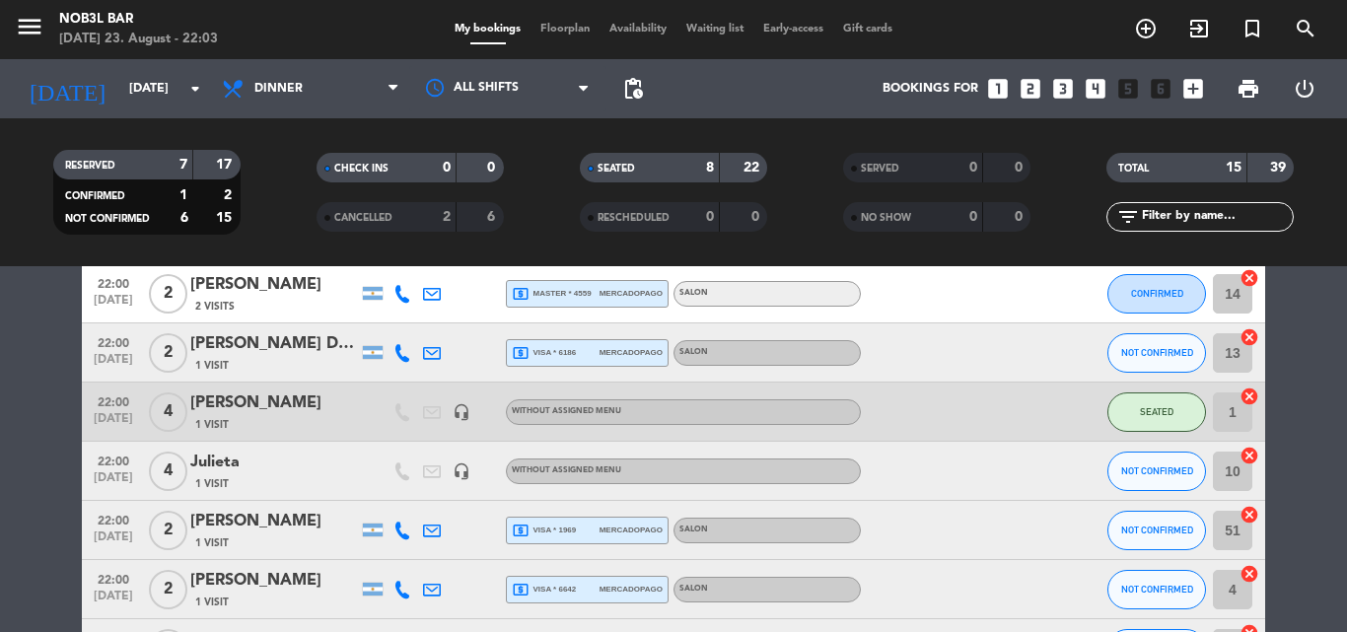
scroll to position [471, 0]
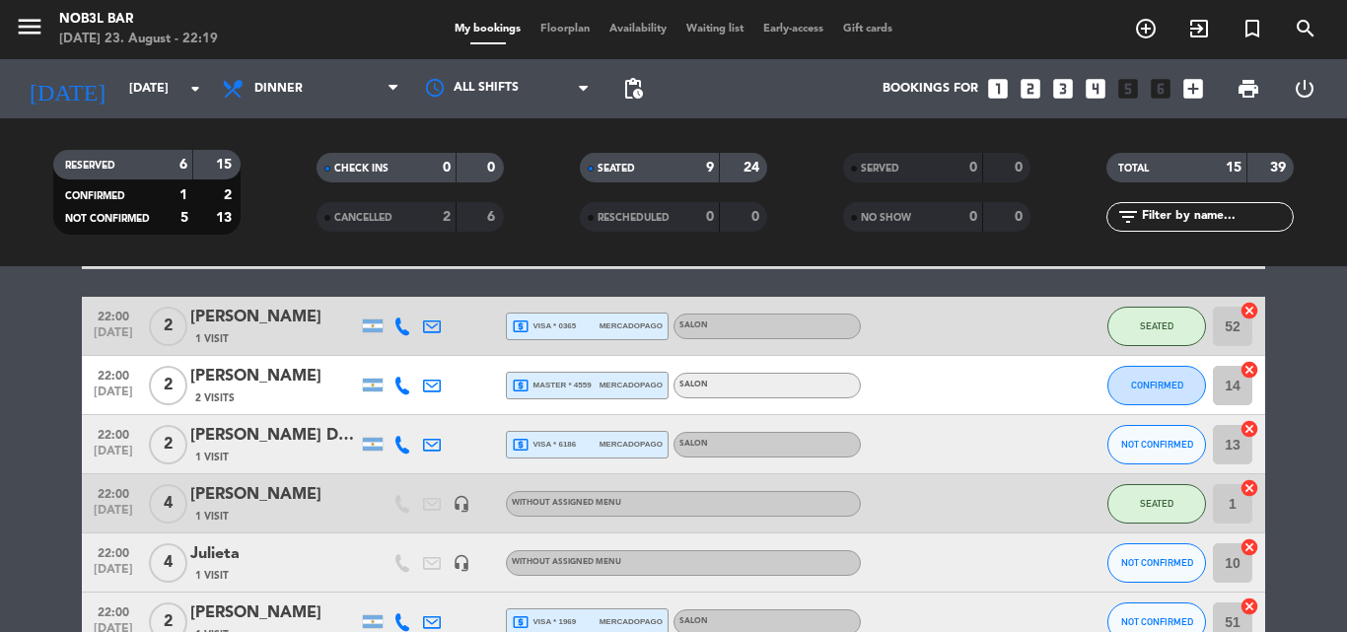
scroll to position [766, 0]
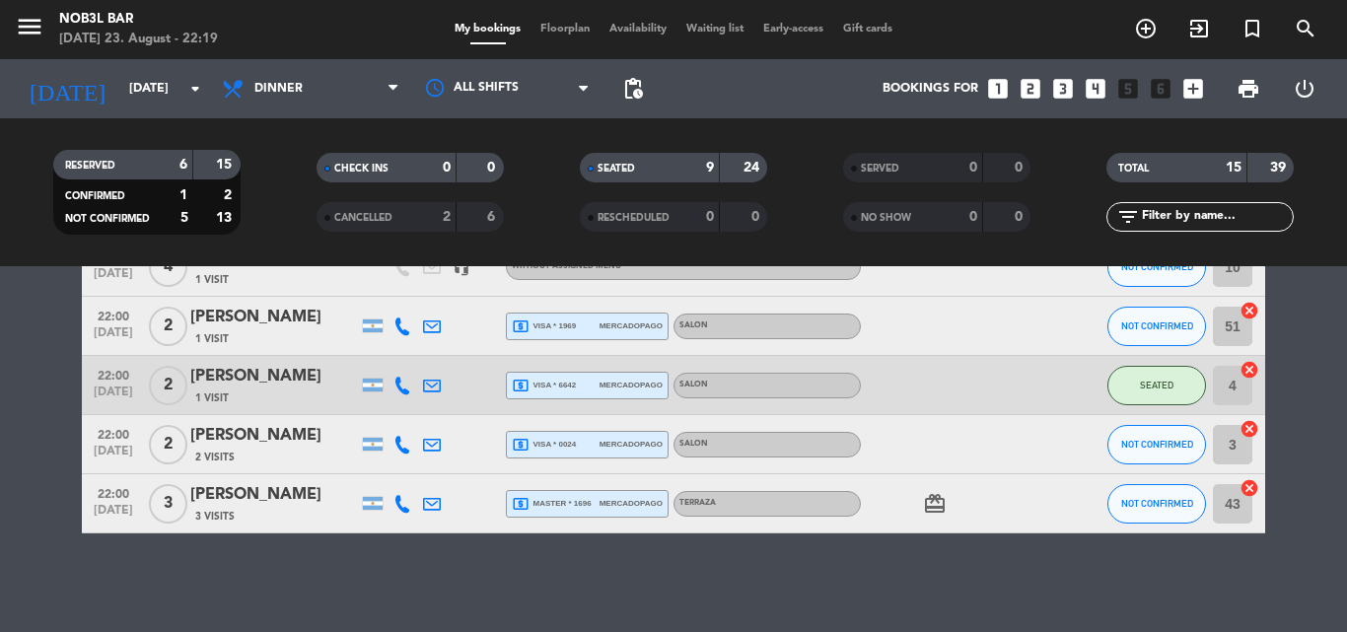
click at [927, 506] on icon "card_giftcard" at bounding box center [935, 504] width 24 height 24
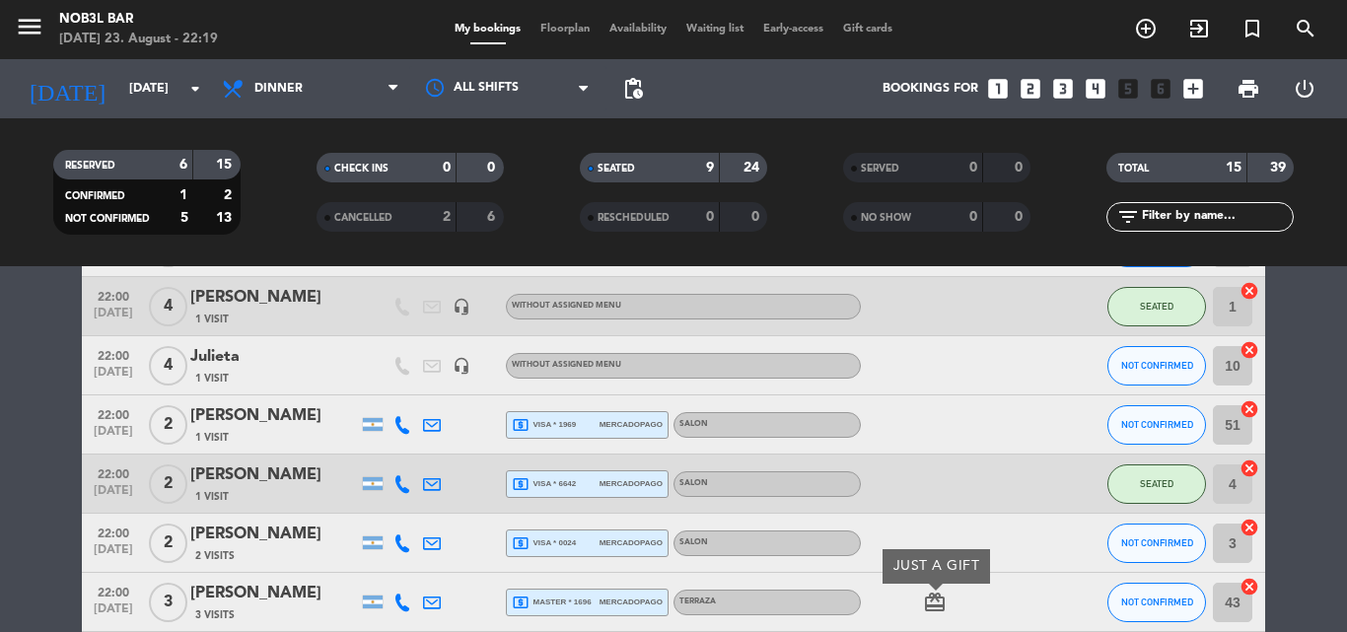
click at [990, 457] on div at bounding box center [950, 484] width 178 height 58
